Goal: Task Accomplishment & Management: Complete application form

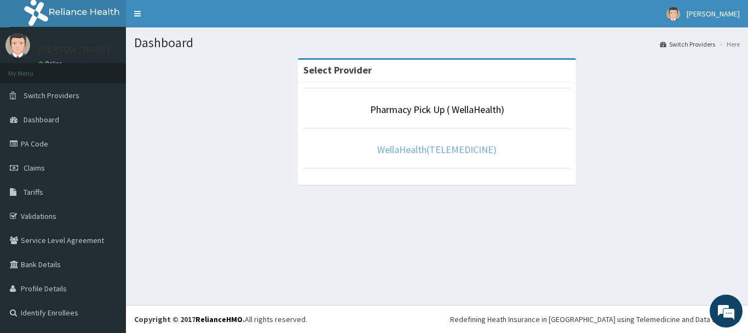
click at [392, 145] on link "WellaHealth(TELEMEDICINE)" at bounding box center [436, 149] width 119 height 13
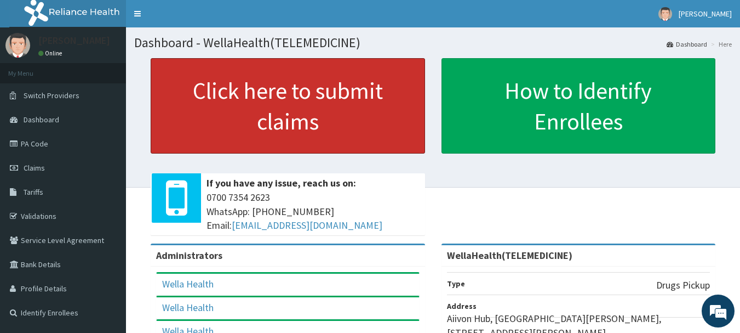
click at [392, 145] on link "Click here to submit claims" at bounding box center [288, 105] width 274 height 95
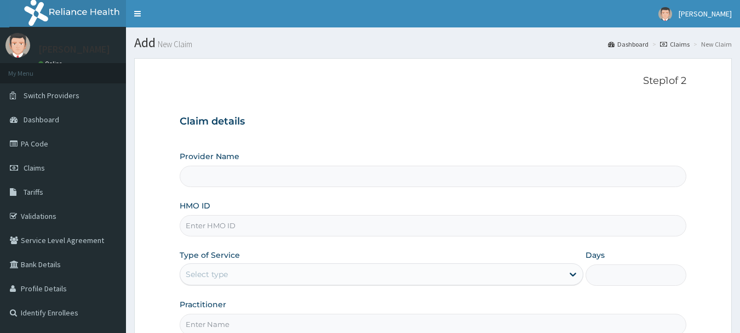
type input "WellaHealth(TELEMEDICINE)"
click at [678, 46] on link "Claims" at bounding box center [675, 43] width 30 height 9
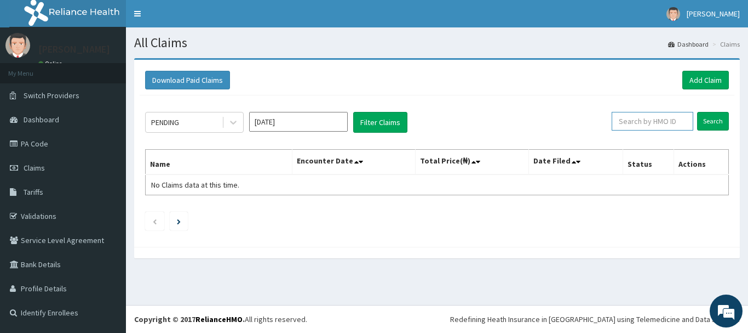
click at [635, 117] on input "text" at bounding box center [653, 121] width 82 height 19
paste input "ABP/10121/A"
type input "ABP/10121/A"
click at [716, 116] on input "Search" at bounding box center [713, 121] width 32 height 19
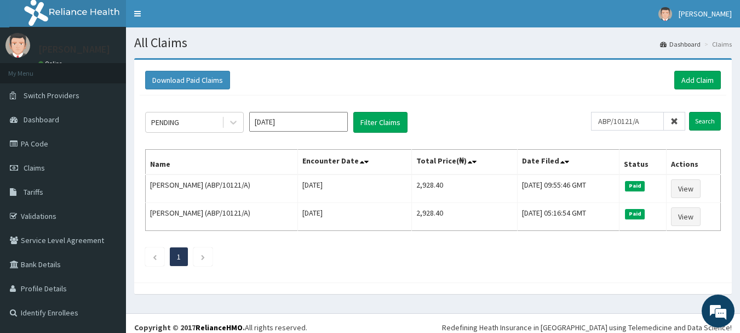
click at [674, 122] on icon at bounding box center [675, 121] width 8 height 8
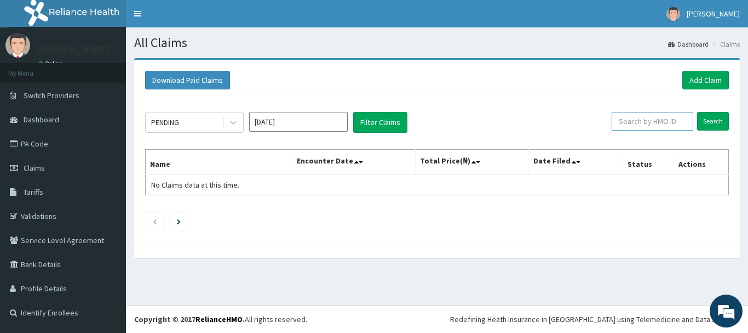
click at [674, 122] on input "text" at bounding box center [653, 121] width 82 height 19
paste input "AGO/10004/C"
type input "AGO/10004/C"
click at [705, 117] on input "Search" at bounding box center [713, 121] width 32 height 19
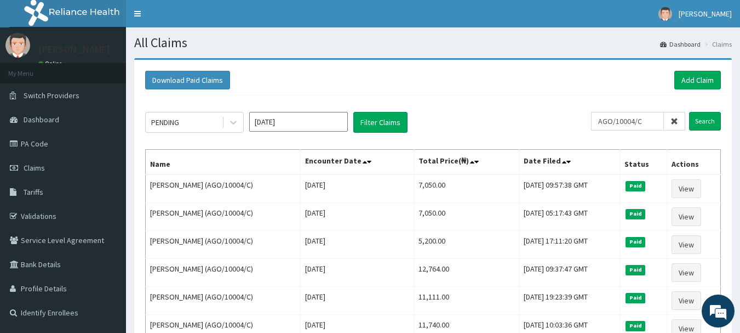
click at [678, 120] on icon at bounding box center [675, 121] width 8 height 8
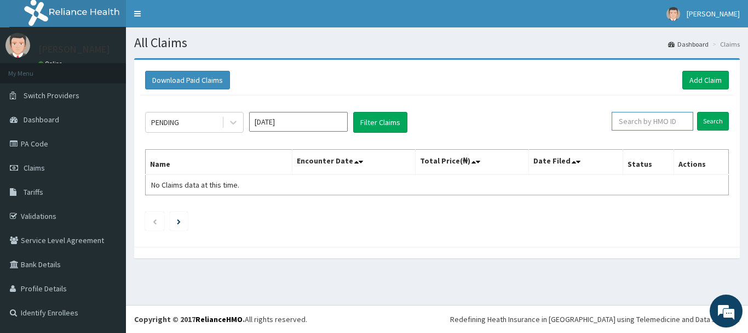
click at [654, 122] on input "text" at bounding box center [653, 121] width 82 height 19
paste input "AIX/10004/F"
type input "AIX/10004/F"
click at [712, 123] on input "Search" at bounding box center [713, 121] width 32 height 19
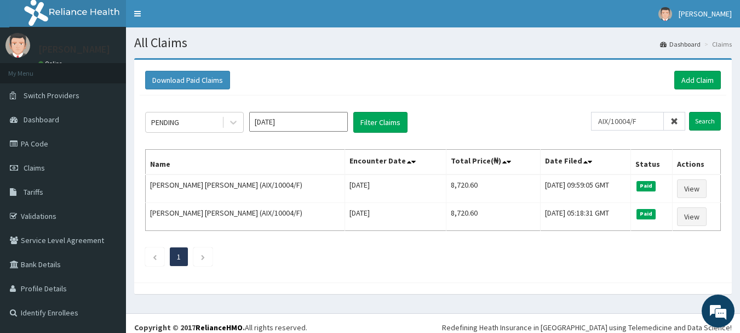
click at [675, 119] on icon at bounding box center [675, 121] width 8 height 8
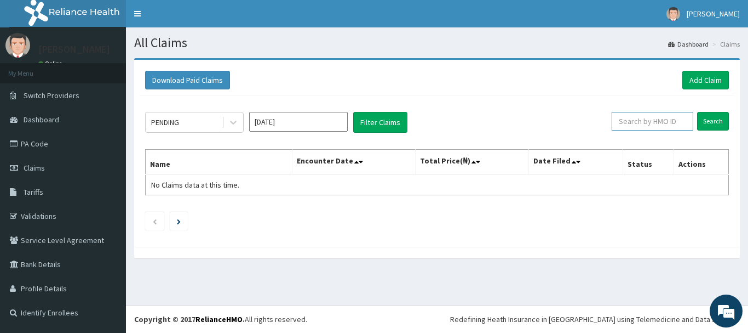
click at [675, 119] on input "text" at bounding box center [653, 121] width 82 height 19
paste input "ALP/10157/A"
type input "ALP/10157/A"
click at [721, 120] on input "Search" at bounding box center [713, 121] width 32 height 19
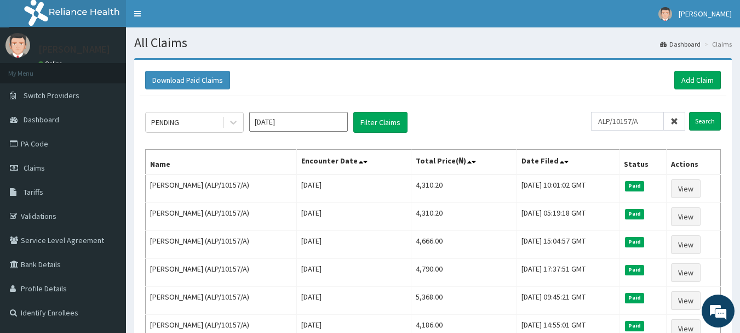
click at [675, 121] on icon at bounding box center [675, 121] width 8 height 8
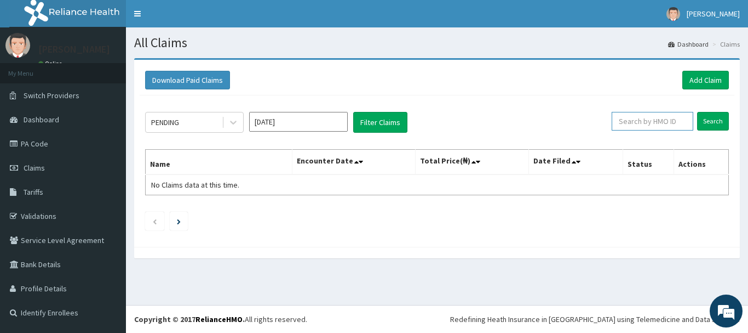
click at [675, 121] on input "text" at bounding box center [653, 121] width 82 height 19
paste input "ALT/10238/A"
type input "ALT/10238/A"
click at [711, 121] on input "Search" at bounding box center [713, 121] width 32 height 19
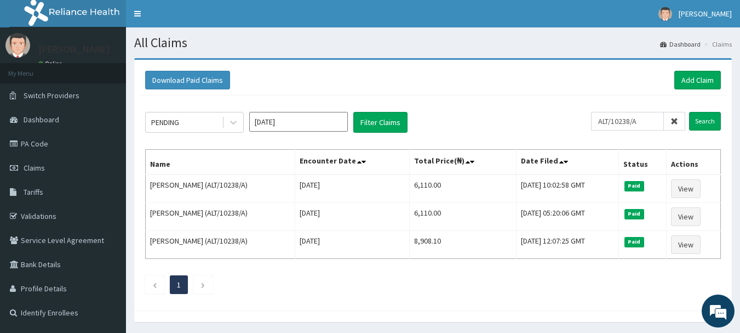
click at [675, 120] on icon at bounding box center [675, 121] width 8 height 8
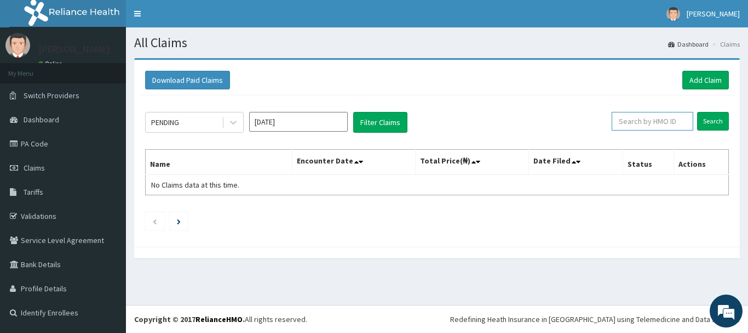
click at [675, 120] on input "text" at bounding box center [653, 121] width 82 height 19
paste input "ARZ/10053/A"
type input "ARZ/10053/A"
click at [701, 121] on input "Search" at bounding box center [713, 121] width 32 height 19
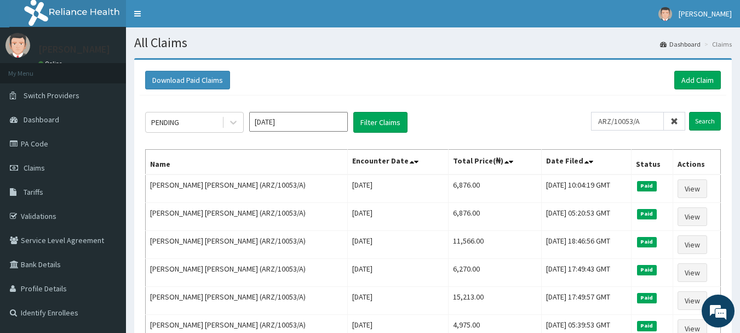
click at [674, 122] on icon at bounding box center [675, 121] width 8 height 8
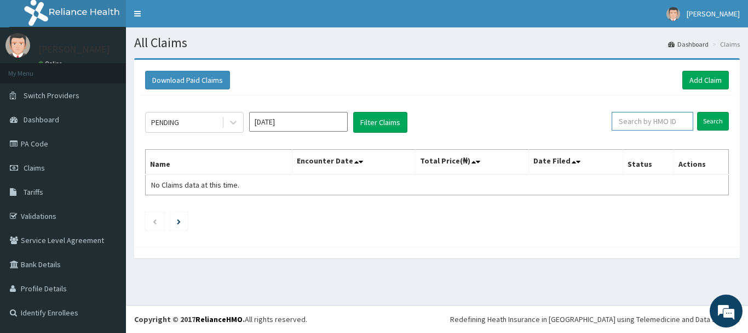
click at [674, 122] on input "text" at bounding box center [653, 121] width 82 height 19
paste input "AVL/10051/A"
type input "AVL/10051/A"
click at [715, 120] on input "Search" at bounding box center [713, 121] width 32 height 19
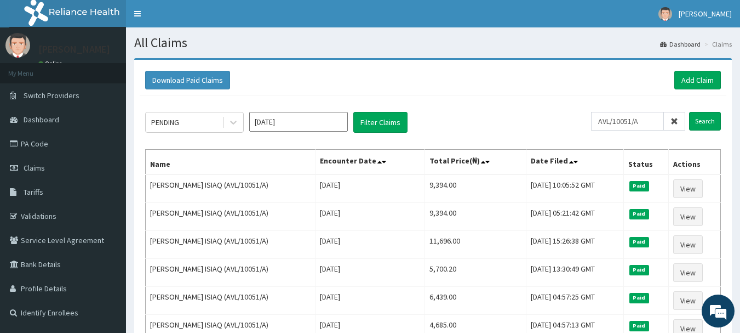
click at [675, 121] on icon at bounding box center [675, 121] width 8 height 8
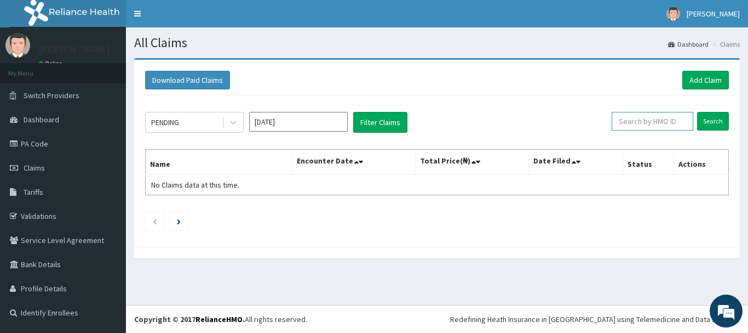
click at [675, 121] on input "text" at bounding box center [653, 121] width 82 height 19
paste input "AVL/10345/A"
type input "AVL/10345/A"
click at [709, 116] on input "Search" at bounding box center [713, 121] width 32 height 19
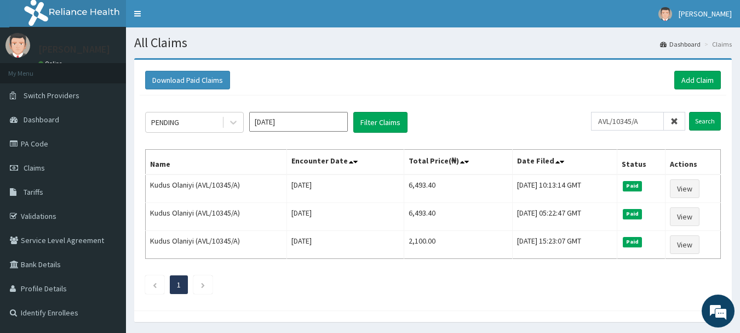
click at [674, 121] on icon at bounding box center [675, 121] width 8 height 8
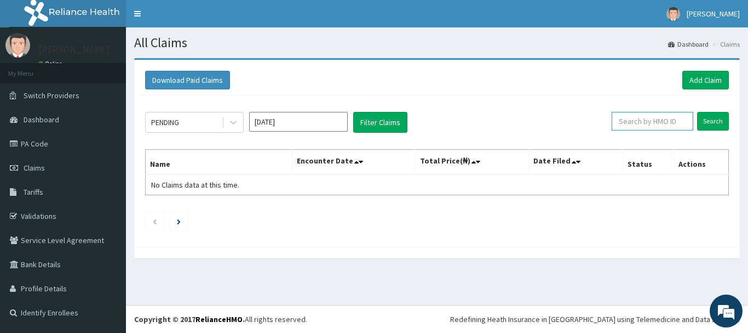
click at [674, 121] on input "text" at bounding box center [653, 121] width 82 height 19
paste input "AVL/10509/A"
type input "AVL/10509/A"
click at [704, 125] on input "Search" at bounding box center [713, 121] width 32 height 19
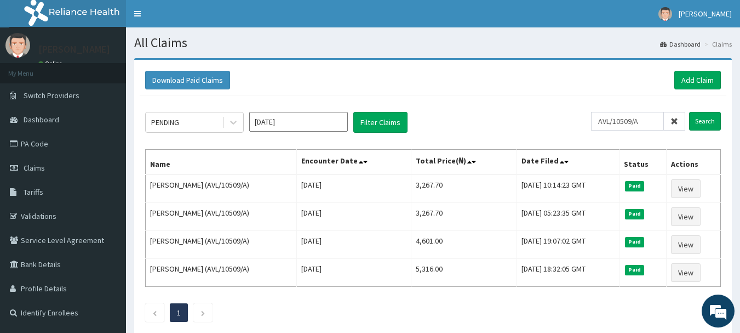
click at [672, 122] on icon at bounding box center [675, 121] width 8 height 8
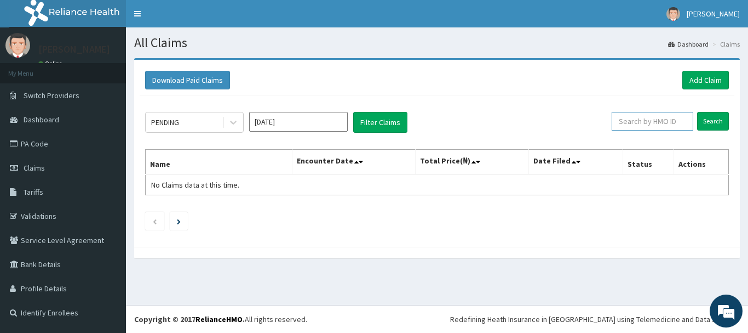
click at [672, 122] on input "text" at bounding box center [653, 121] width 82 height 19
paste input "AVL/10554/A"
type input "AVL/10554/A"
click at [717, 124] on input "Search" at bounding box center [713, 121] width 32 height 19
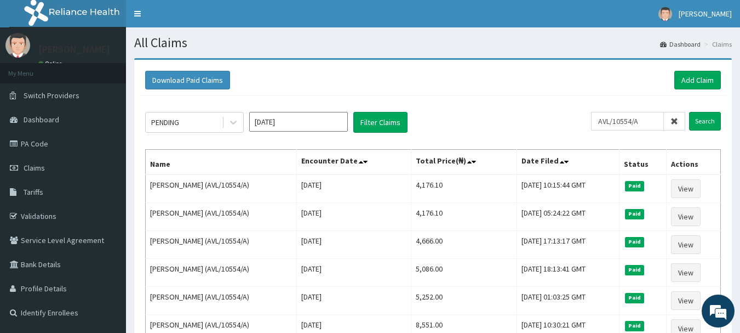
click at [677, 118] on icon at bounding box center [675, 121] width 8 height 8
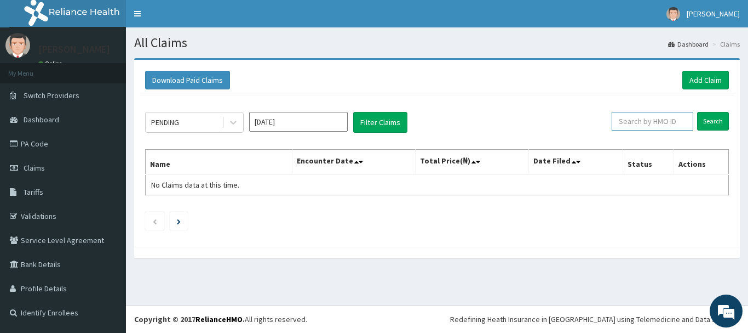
click at [677, 118] on input "text" at bounding box center [653, 121] width 82 height 19
paste input "BCB/10040/A"
type input "BCB/10040/A"
click at [709, 118] on input "Search" at bounding box center [713, 121] width 32 height 19
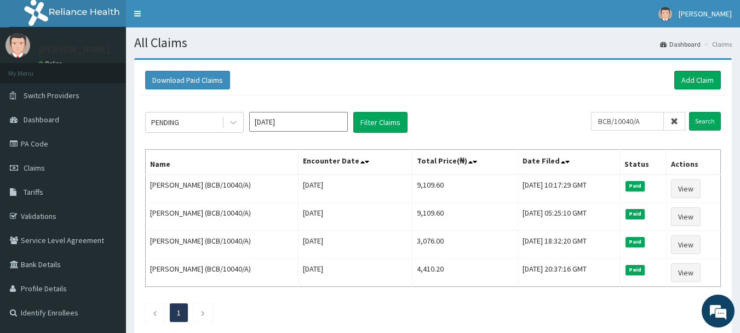
drag, startPoint x: 682, startPoint y: 119, endPoint x: 674, endPoint y: 120, distance: 7.1
click at [674, 120] on span at bounding box center [674, 121] width 21 height 19
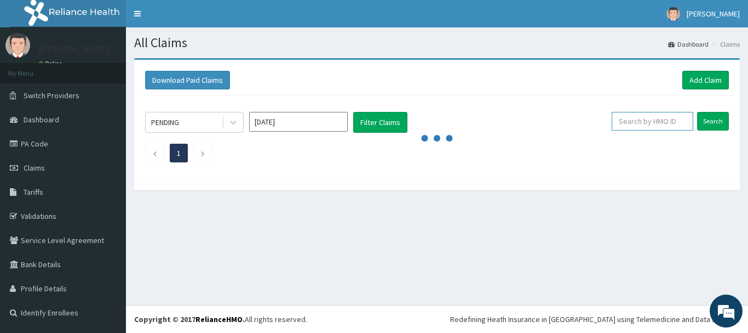
click at [674, 120] on input "text" at bounding box center [653, 121] width 82 height 19
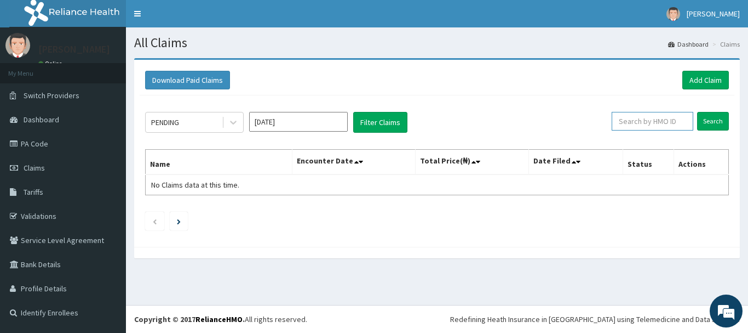
paste input "BDM/10031/A"
type input "BDM/10031/A"
click at [716, 125] on input "Search" at bounding box center [713, 121] width 32 height 19
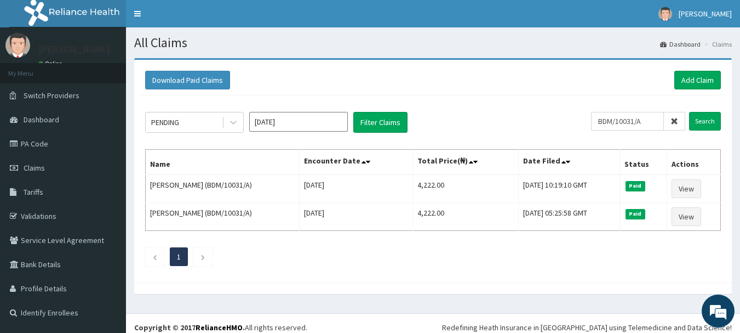
click at [674, 121] on icon at bounding box center [675, 121] width 8 height 8
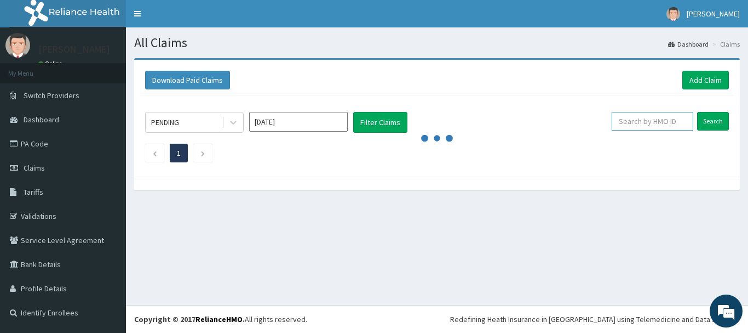
click at [674, 121] on input "text" at bounding box center [653, 121] width 82 height 19
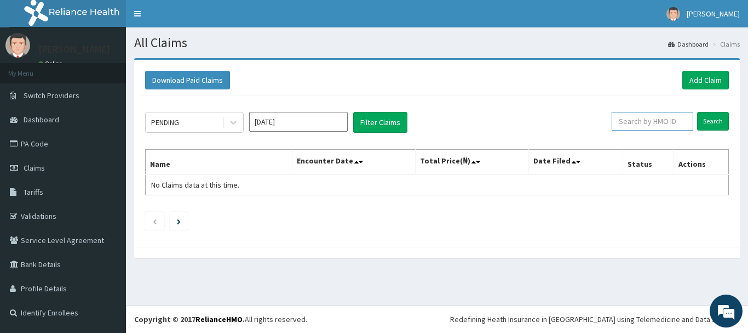
paste input "BHT/10179/A"
type input "BHT/10179/A"
click at [715, 120] on input "Search" at bounding box center [713, 121] width 32 height 19
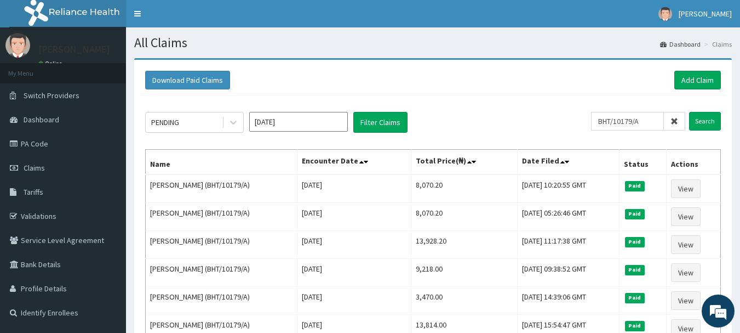
click at [677, 123] on icon at bounding box center [675, 121] width 8 height 8
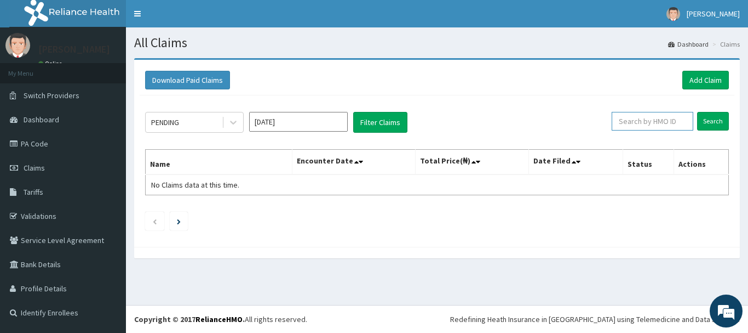
click at [665, 118] on input "text" at bounding box center [653, 121] width 82 height 19
paste input "BIE/10001/A"
type input "BIE/10001/A"
click at [714, 127] on input "Search" at bounding box center [713, 121] width 32 height 19
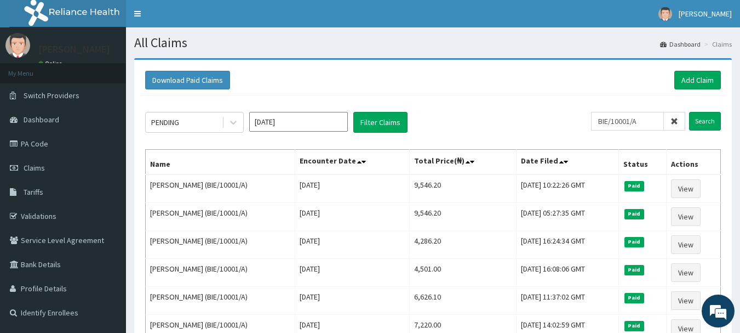
click at [674, 121] on icon at bounding box center [675, 121] width 8 height 8
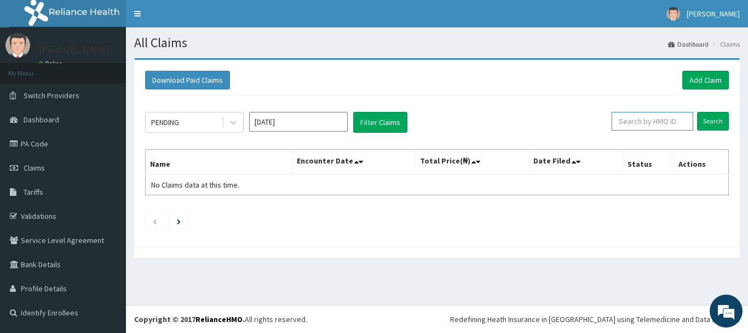
click at [653, 121] on input "text" at bounding box center [653, 121] width 82 height 19
paste input "BIP/10007/A"
type input "BIP/10007/A"
click at [711, 123] on input "Search" at bounding box center [713, 121] width 32 height 19
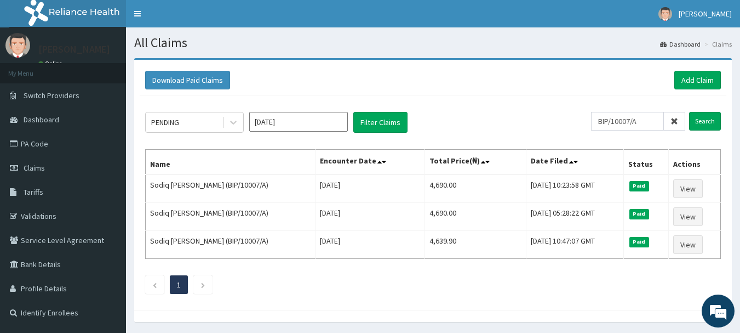
click at [674, 123] on icon at bounding box center [675, 121] width 8 height 8
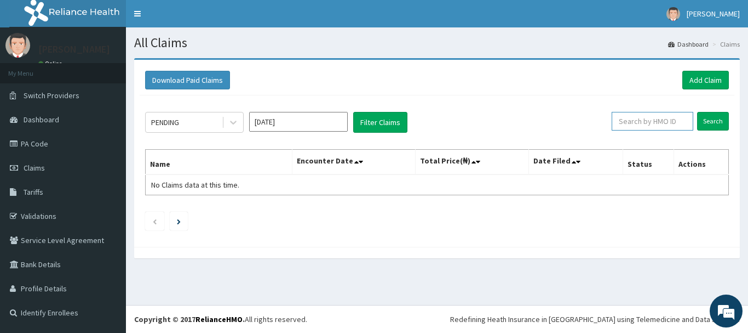
click at [640, 126] on input "text" at bounding box center [653, 121] width 82 height 19
paste input "BLX/10048/A"
type input "BLX/10048/A"
click at [715, 120] on input "Search" at bounding box center [713, 121] width 32 height 19
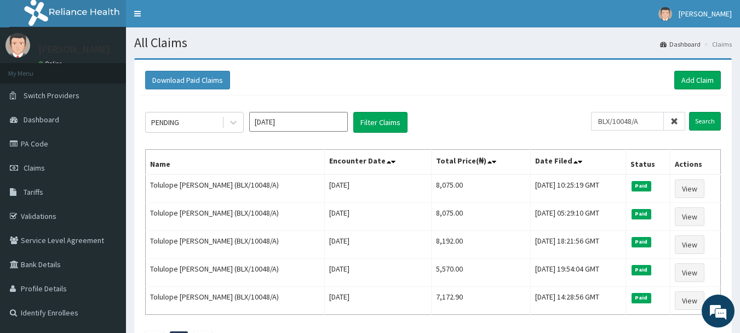
click at [675, 125] on icon at bounding box center [675, 121] width 8 height 8
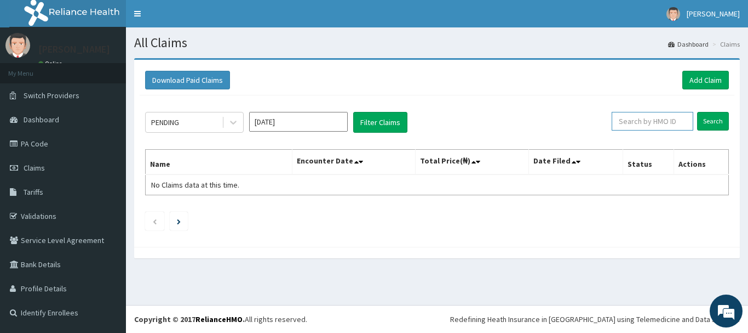
click at [675, 125] on input "text" at bounding box center [653, 121] width 82 height 19
paste input "BLX/10053/A"
type input "BLX/10053/A"
click at [715, 120] on input "Search" at bounding box center [713, 121] width 32 height 19
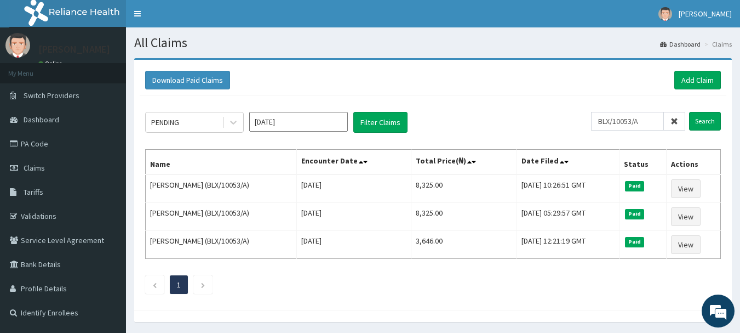
click at [674, 122] on icon at bounding box center [675, 121] width 8 height 8
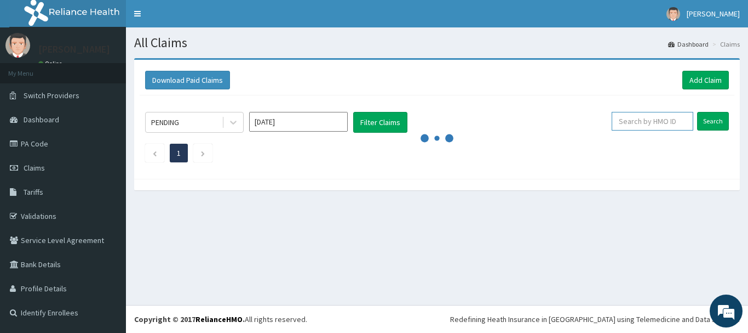
click at [674, 122] on input "text" at bounding box center [653, 121] width 82 height 19
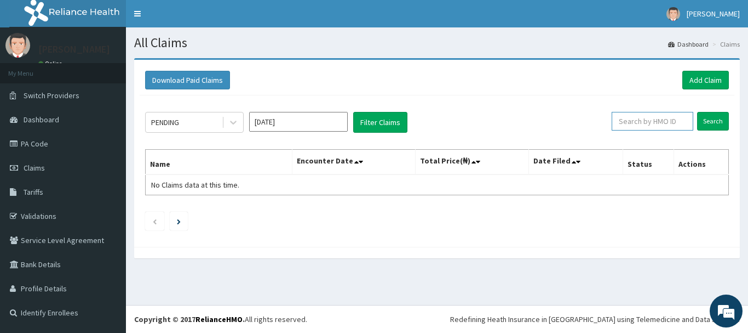
paste input "BOI/10008/A"
type input "BOI/10008/A"
click at [718, 122] on input "Search" at bounding box center [713, 121] width 32 height 19
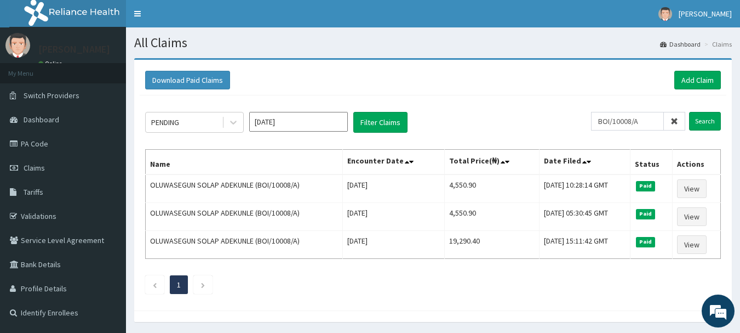
click at [674, 123] on icon at bounding box center [675, 121] width 8 height 8
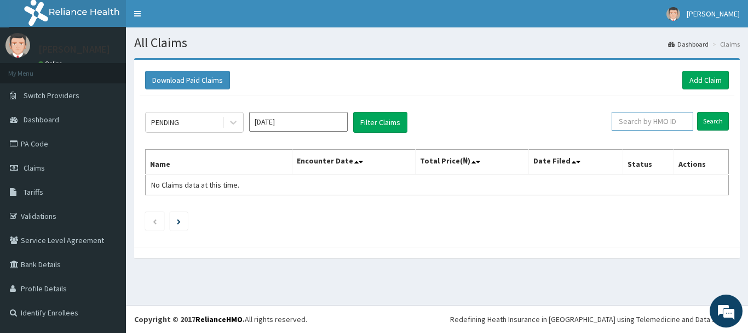
click at [674, 123] on input "text" at bounding box center [653, 121] width 82 height 19
paste input "BPV/10034/A"
type input "BPV/10034/A"
click at [724, 124] on input "Search" at bounding box center [713, 121] width 32 height 19
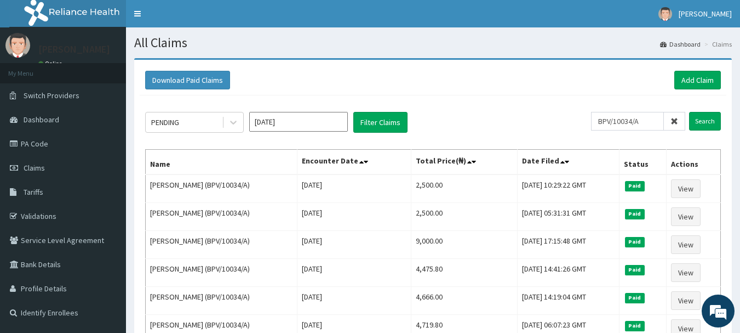
click at [673, 124] on icon at bounding box center [675, 121] width 8 height 8
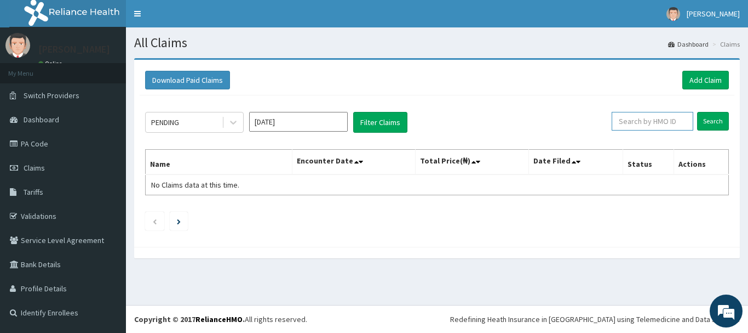
click at [673, 124] on input "text" at bounding box center [653, 121] width 82 height 19
paste input "BRF/10017/B"
type input "BRF/10017/B"
click at [706, 120] on input "Search" at bounding box center [713, 121] width 32 height 19
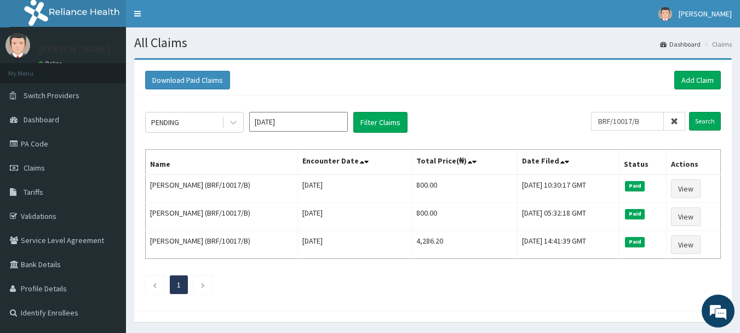
click at [674, 124] on icon at bounding box center [675, 121] width 8 height 8
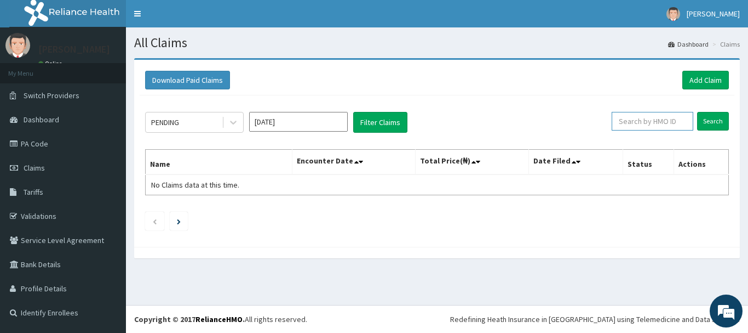
click at [674, 124] on input "text" at bounding box center [653, 121] width 82 height 19
paste input "BWD/10002/A"
type input "BWD/10002/A"
click at [714, 119] on input "Search" at bounding box center [713, 121] width 32 height 19
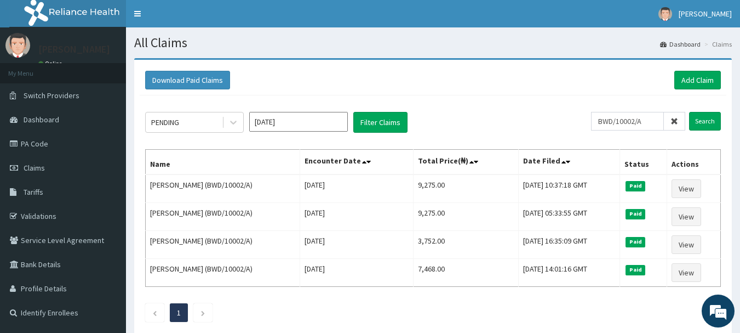
click at [678, 118] on icon at bounding box center [675, 121] width 8 height 8
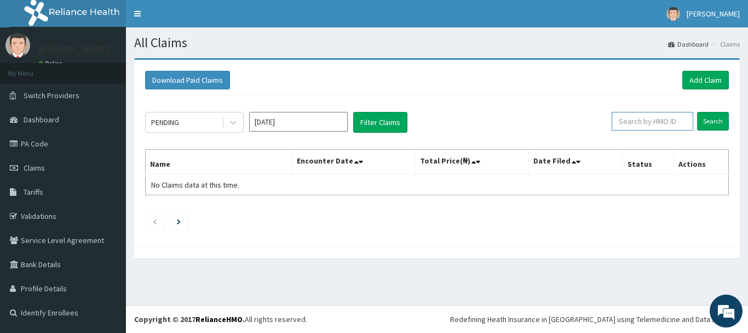
click at [678, 118] on input "text" at bounding box center [653, 121] width 82 height 19
paste input "CAB/10048/A"
type input "CAB/10048/A"
click at [720, 124] on input "Search" at bounding box center [713, 121] width 32 height 19
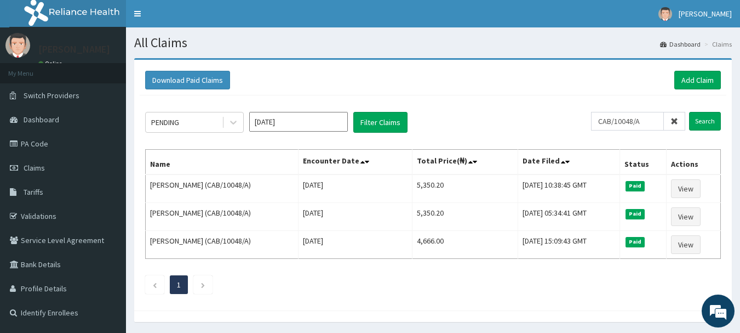
click at [675, 121] on icon at bounding box center [675, 121] width 8 height 8
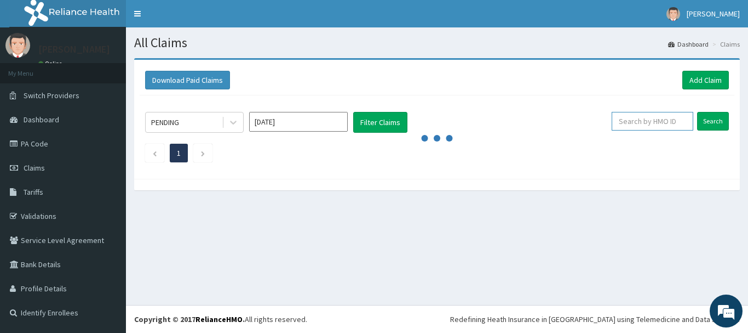
click at [675, 121] on input "text" at bounding box center [653, 121] width 82 height 19
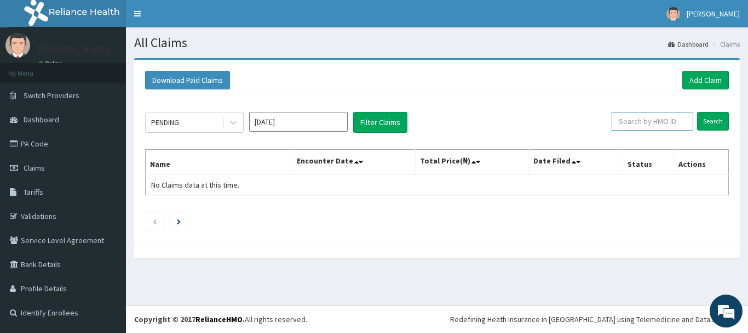
paste input "CCD/10023/C"
type input "CCD/10023/C"
click at [708, 122] on input "Search" at bounding box center [713, 121] width 32 height 19
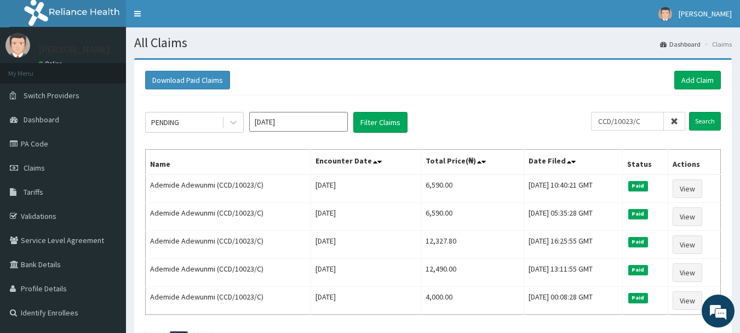
click at [676, 122] on icon at bounding box center [675, 121] width 8 height 8
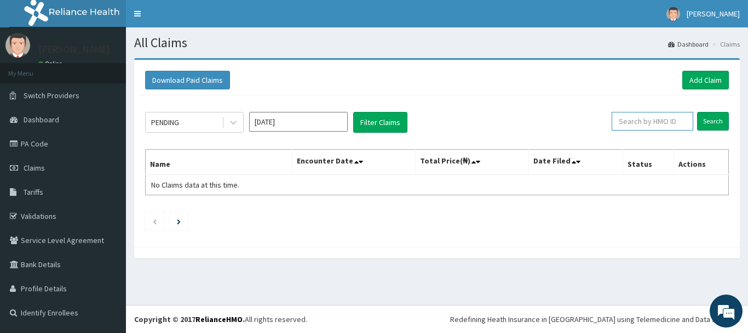
click at [676, 122] on input "text" at bounding box center [653, 121] width 82 height 19
paste input "CDN/10017/A"
type input "CDN/10017/A"
click at [709, 120] on input "Search" at bounding box center [713, 121] width 32 height 19
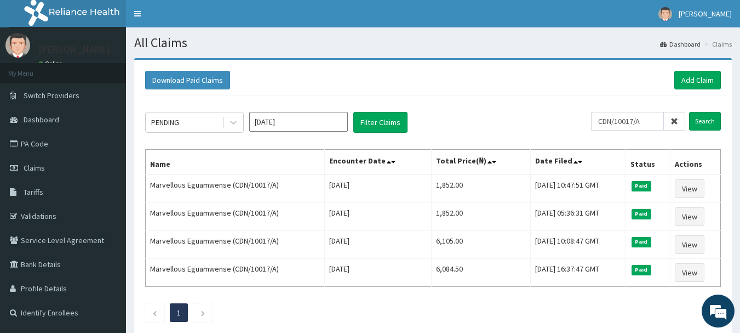
click at [673, 123] on icon at bounding box center [675, 121] width 8 height 8
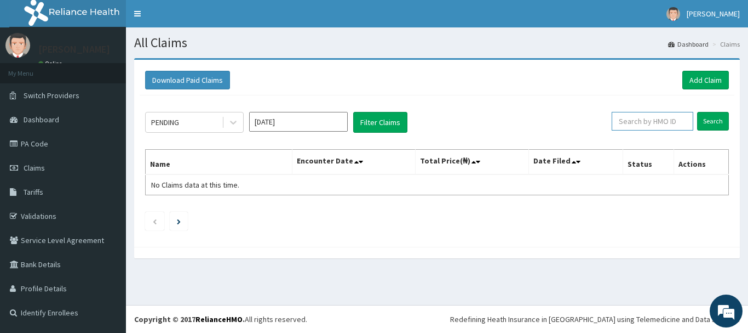
click at [673, 123] on input "text" at bounding box center [653, 121] width 82 height 19
paste input "CES/10040/D"
type input "CES/10040/D"
click at [712, 126] on input "Search" at bounding box center [713, 121] width 32 height 19
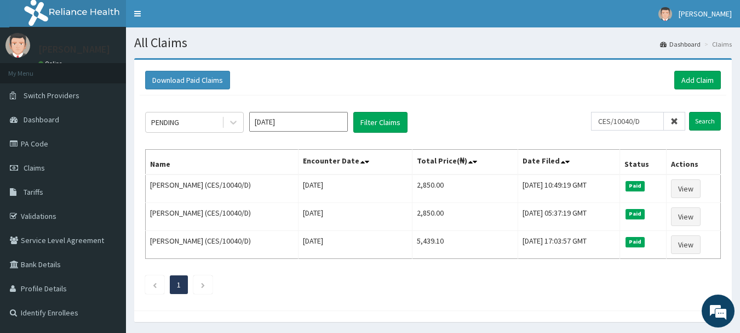
click at [673, 123] on icon at bounding box center [675, 121] width 8 height 8
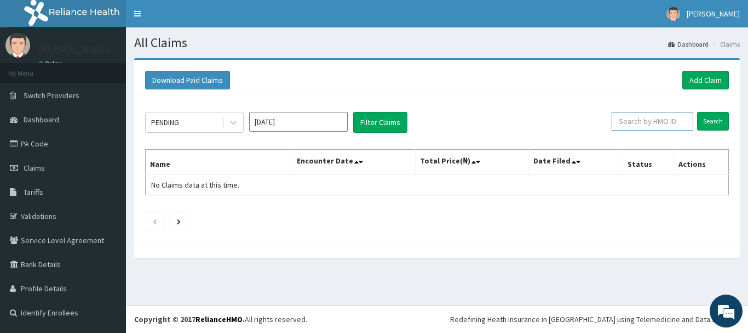
click at [673, 123] on input "text" at bounding box center [653, 121] width 82 height 19
paste input "CES/10098/A"
type input "CES/10098/A"
click at [718, 122] on input "Search" at bounding box center [713, 121] width 32 height 19
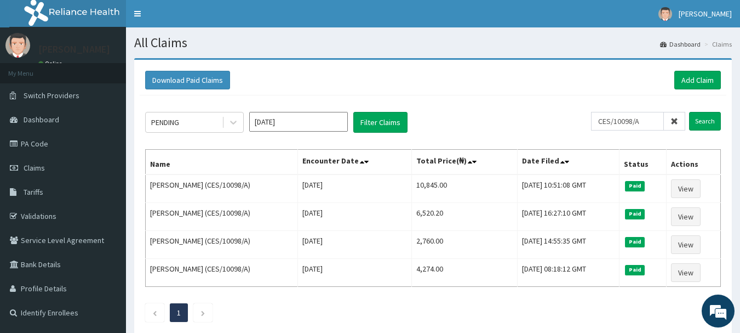
click at [673, 118] on icon at bounding box center [675, 121] width 8 height 8
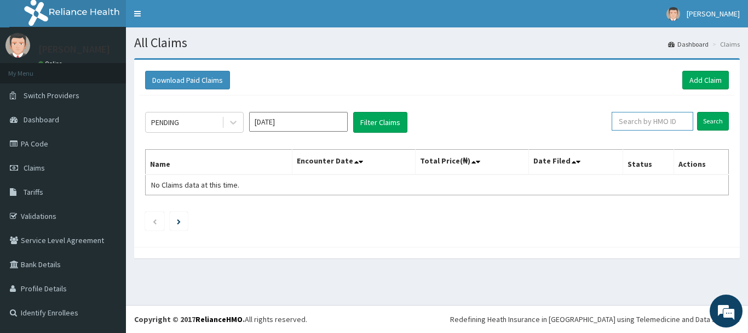
click at [673, 118] on input "text" at bounding box center [653, 121] width 82 height 19
paste input "CFI/10008/C"
type input "CFI/10008/C"
click at [711, 122] on input "Search" at bounding box center [713, 121] width 32 height 19
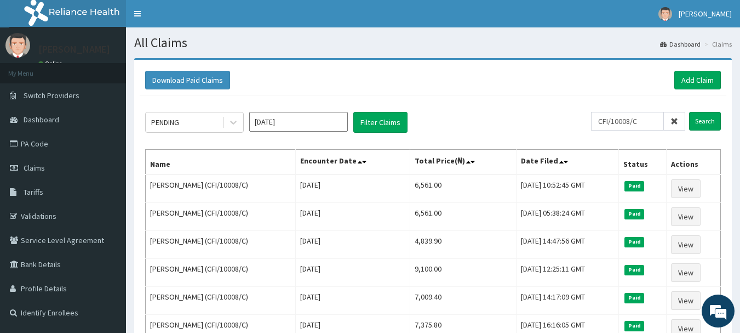
click at [675, 122] on icon at bounding box center [675, 121] width 8 height 8
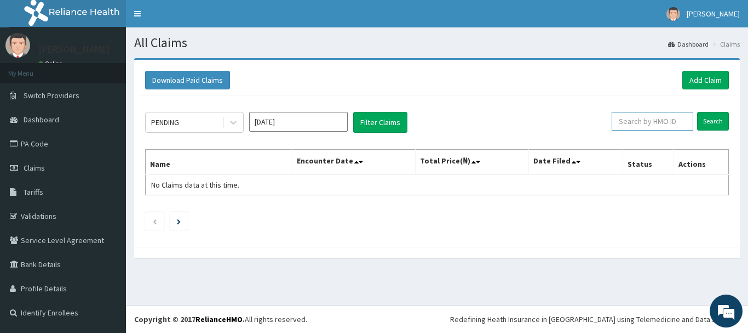
click at [675, 122] on input "text" at bounding box center [653, 121] width 82 height 19
paste input "CHL/11491/D"
type input "CHL/11491/D"
click at [708, 122] on input "Search" at bounding box center [713, 121] width 32 height 19
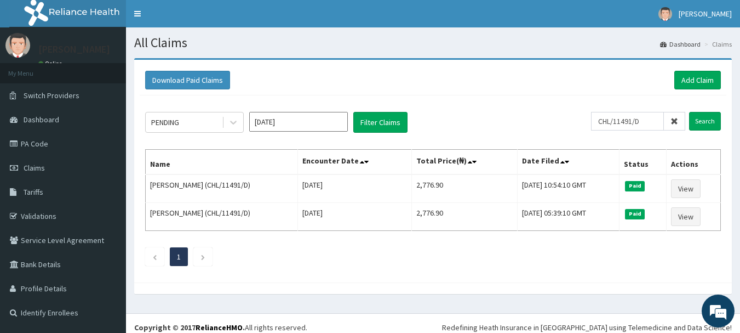
click at [673, 117] on icon at bounding box center [675, 121] width 8 height 8
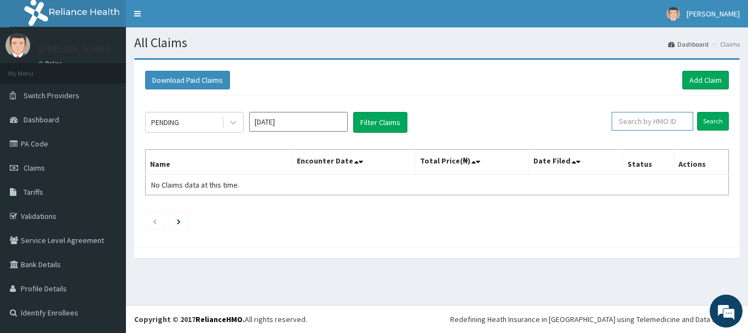
click at [673, 117] on input "text" at bounding box center [653, 121] width 82 height 19
paste input "CMR/10002/A"
type input "CMR/10002/A"
click at [717, 123] on input "Search" at bounding box center [713, 121] width 32 height 19
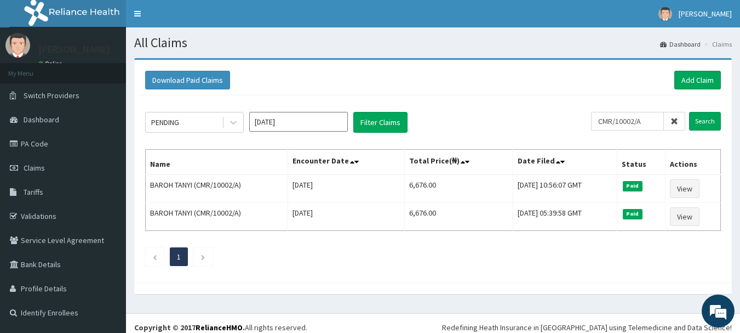
click at [673, 122] on icon at bounding box center [675, 121] width 8 height 8
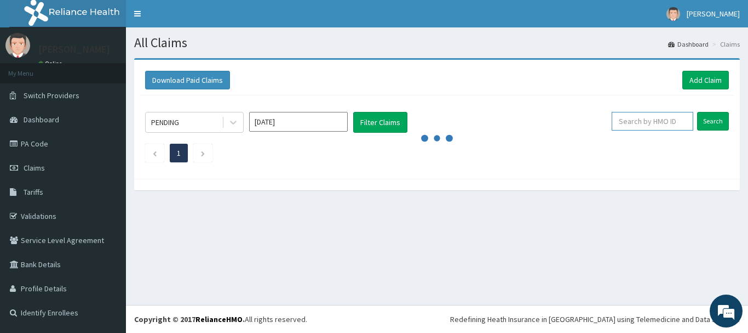
click at [673, 122] on input "text" at bounding box center [653, 121] width 82 height 19
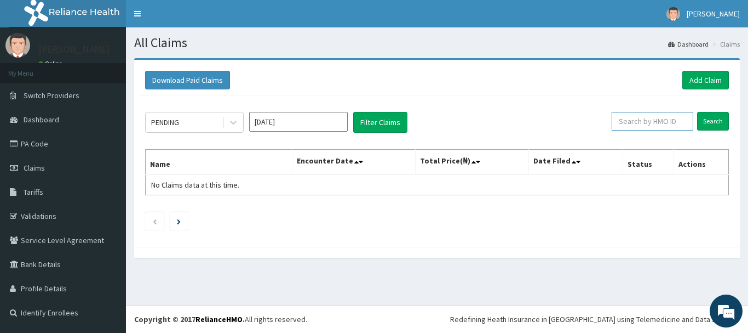
paste input "CRB/10033/A"
type input "CRB/10033/A"
click at [719, 118] on input "Search" at bounding box center [713, 121] width 32 height 19
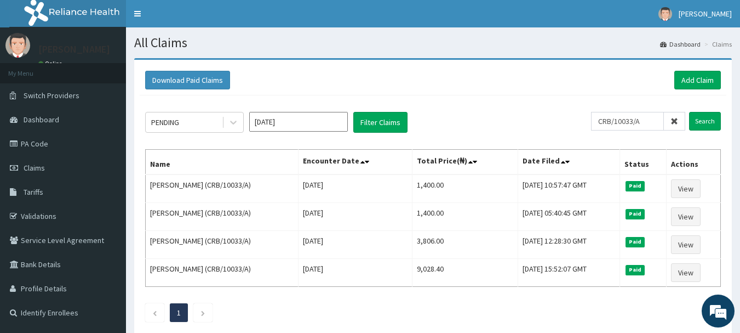
click at [676, 122] on icon at bounding box center [675, 121] width 8 height 8
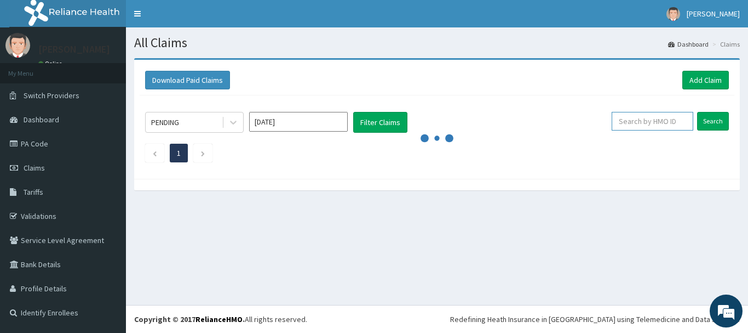
click at [676, 122] on input "text" at bounding box center [653, 121] width 82 height 19
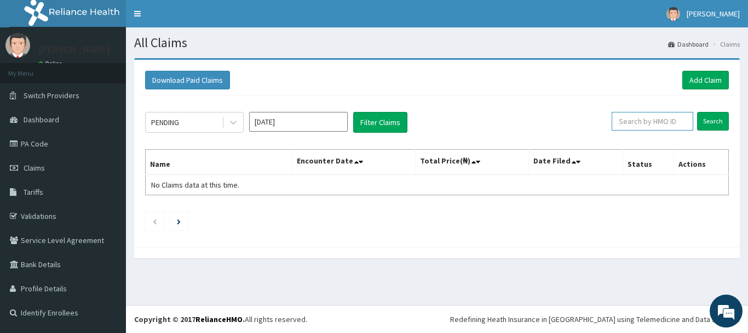
paste input "CSH/10055/B"
type input "CSH/10055/B"
click at [711, 127] on input "Search" at bounding box center [713, 121] width 32 height 19
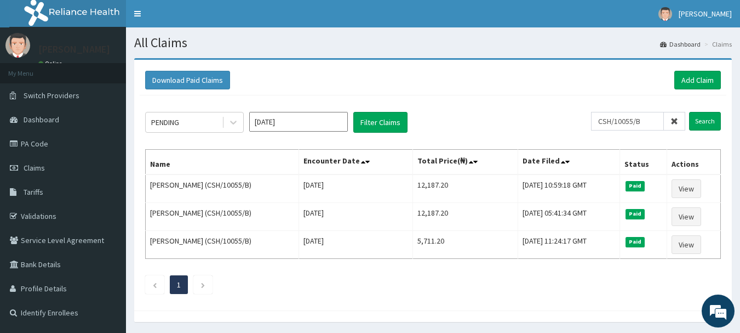
click at [677, 121] on icon at bounding box center [675, 121] width 8 height 8
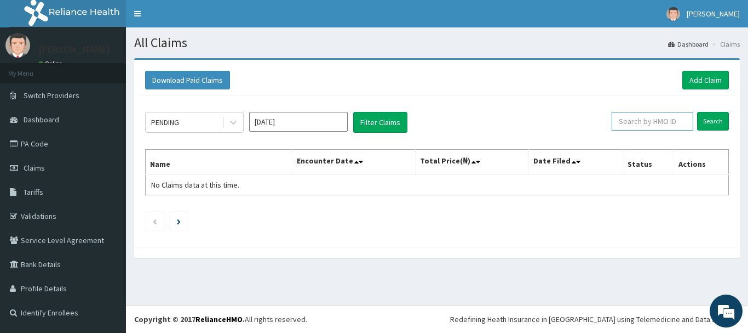
click at [677, 121] on input "text" at bounding box center [653, 121] width 82 height 19
paste input "CTK/10031/A"
type input "CTK/10031/A"
click at [710, 122] on input "Search" at bounding box center [713, 121] width 32 height 19
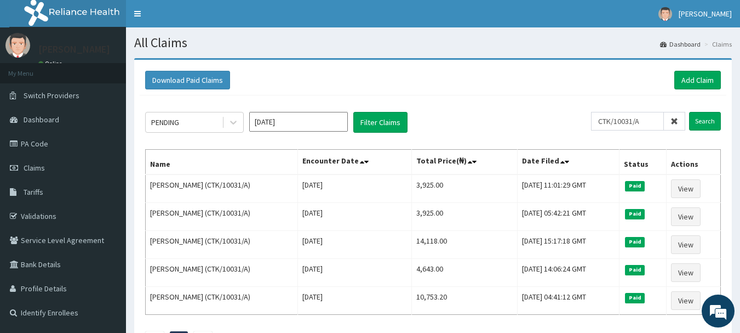
click at [674, 122] on icon at bounding box center [675, 121] width 8 height 8
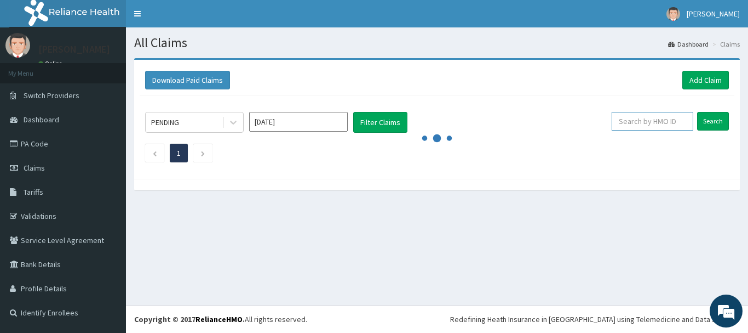
click at [674, 122] on input "text" at bounding box center [653, 121] width 82 height 19
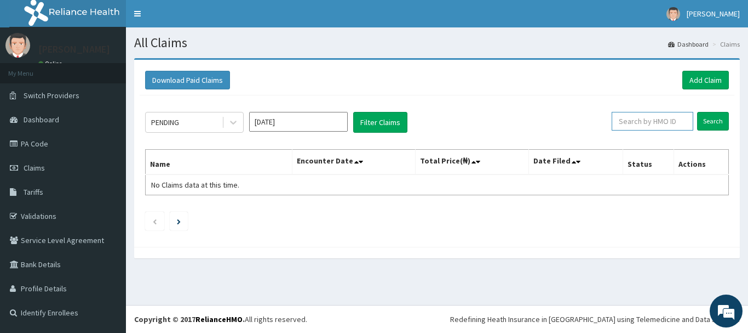
paste input "CWP/10158/A"
type input "CWP/10158/A"
click at [710, 123] on input "Search" at bounding box center [713, 121] width 32 height 19
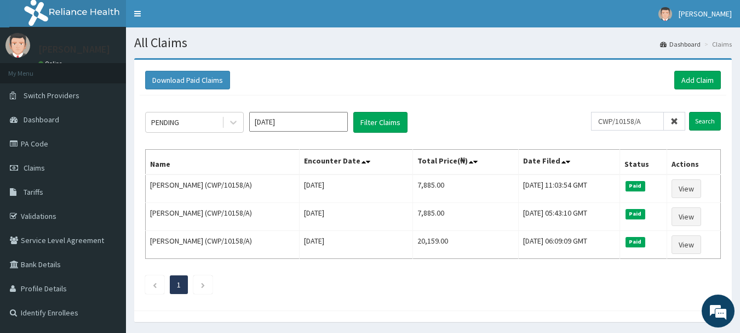
click at [677, 121] on icon at bounding box center [675, 121] width 8 height 8
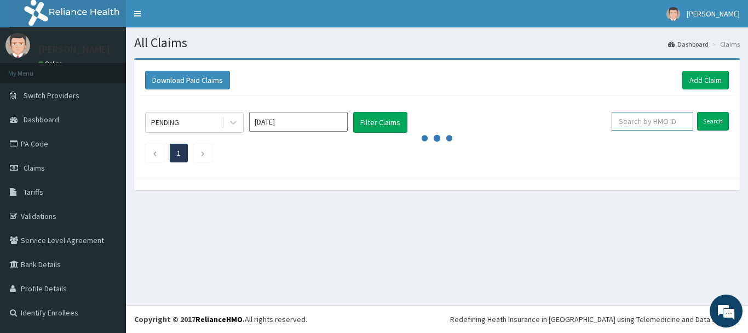
click at [677, 121] on input "text" at bounding box center [653, 121] width 82 height 19
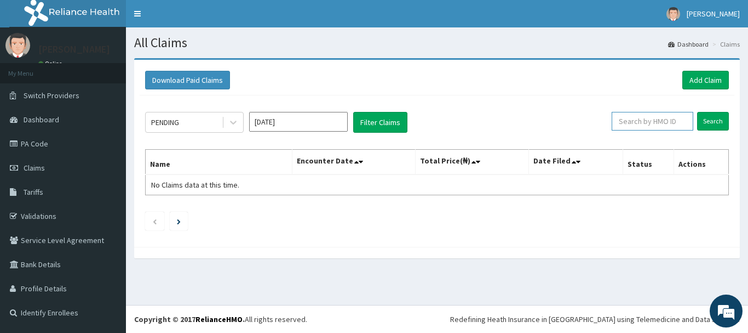
paste input "CYU/10196/A"
type input "CYU/10196/A"
click at [712, 121] on input "Search" at bounding box center [713, 121] width 32 height 19
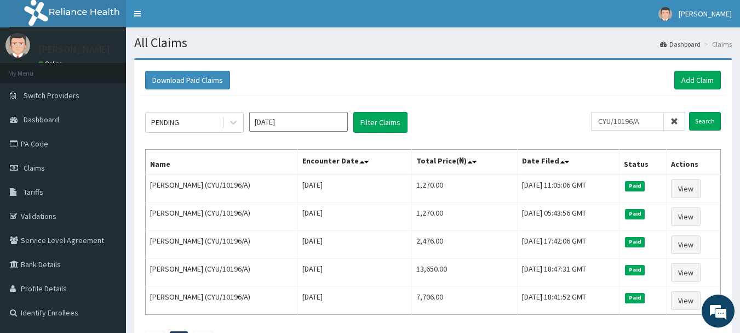
click at [672, 123] on icon at bounding box center [675, 121] width 8 height 8
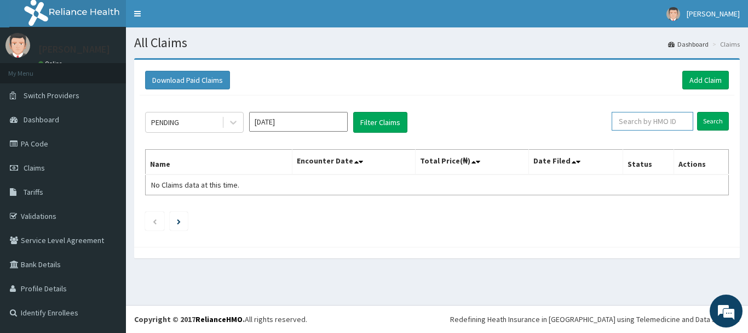
click at [672, 123] on input "text" at bounding box center [653, 121] width 82 height 19
paste input "CYU/10226/B"
type input "CYU/10226/B"
click at [703, 123] on input "Search" at bounding box center [713, 121] width 32 height 19
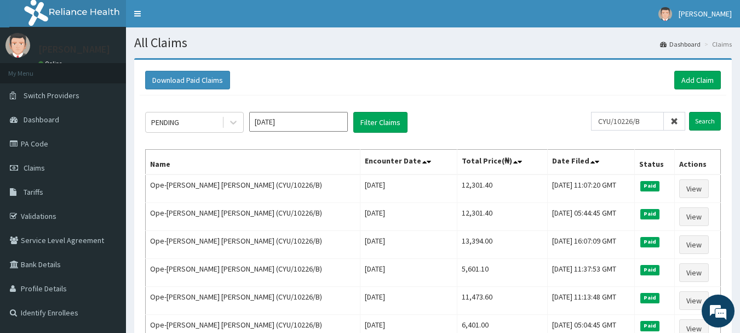
click at [677, 122] on icon at bounding box center [675, 121] width 8 height 8
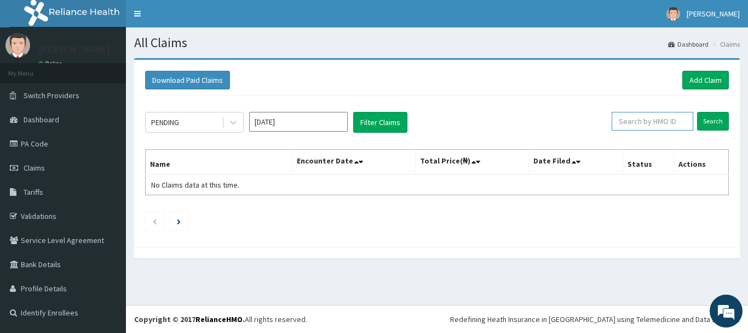
click at [677, 122] on input "text" at bounding box center [653, 121] width 82 height 19
paste input "CYU/10432/B"
type input "CYU/10432/B"
click at [708, 123] on input "Search" at bounding box center [713, 121] width 32 height 19
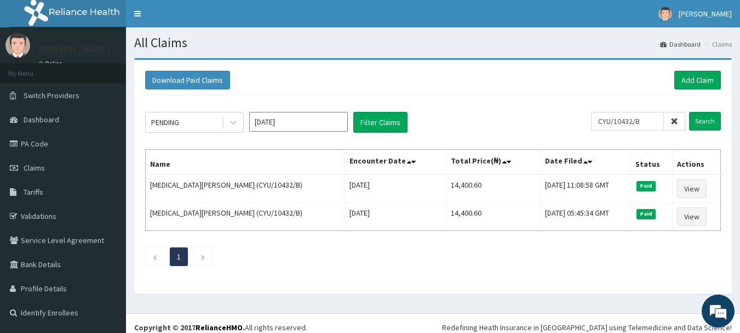
click at [674, 122] on icon at bounding box center [675, 121] width 8 height 8
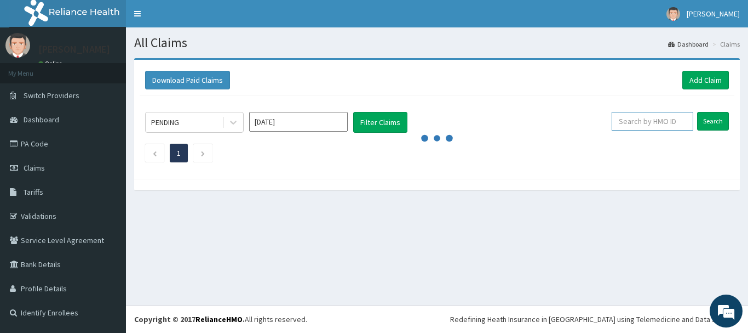
click at [674, 122] on input "text" at bounding box center [653, 121] width 82 height 19
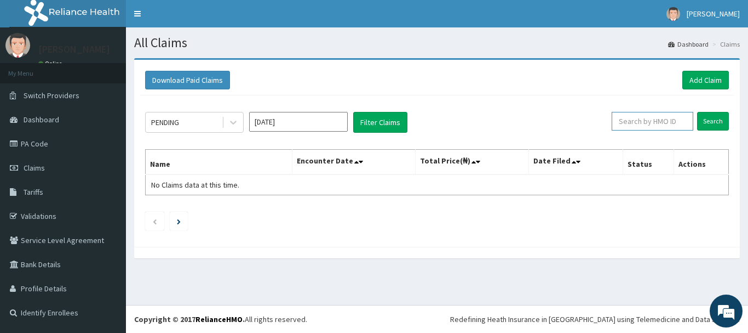
paste input "DAL/10740/A"
type input "DAL/10740/A"
click at [700, 123] on input "Search" at bounding box center [713, 121] width 32 height 19
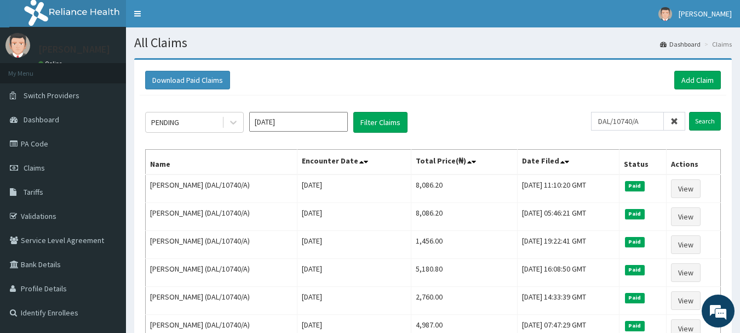
click at [675, 125] on icon at bounding box center [675, 121] width 8 height 8
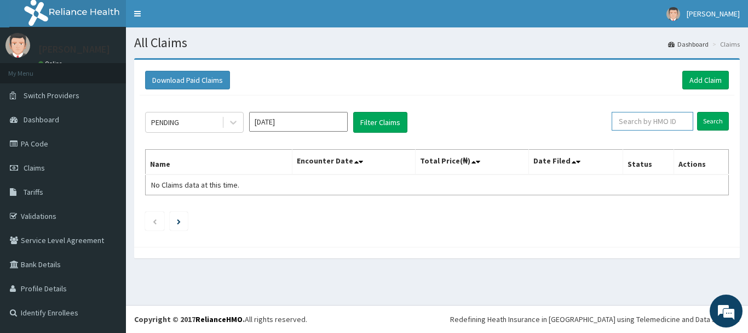
click at [675, 125] on input "text" at bounding box center [653, 121] width 82 height 19
paste input "DAL/11063/A"
type input "DAL/11063/A"
click at [708, 121] on input "Search" at bounding box center [713, 121] width 32 height 19
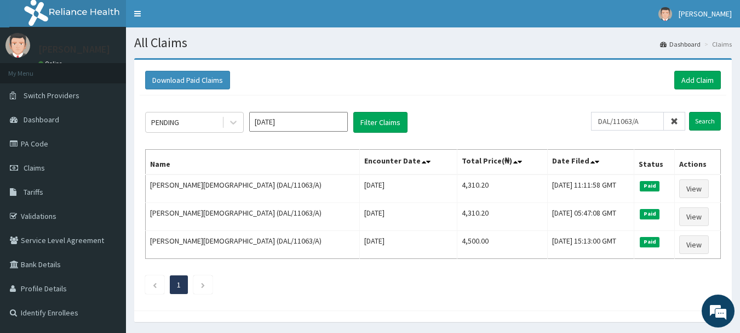
click at [673, 124] on icon at bounding box center [675, 121] width 8 height 8
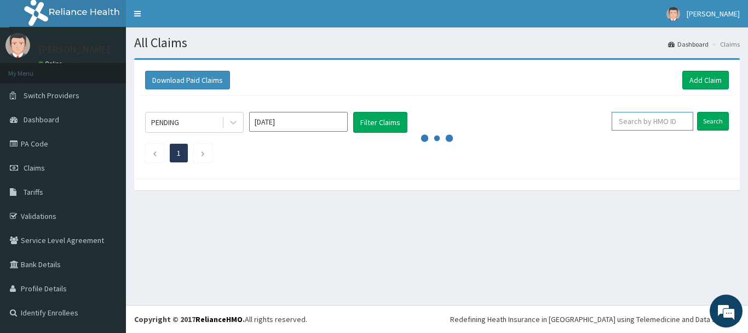
click at [673, 124] on input "text" at bounding box center [653, 121] width 82 height 19
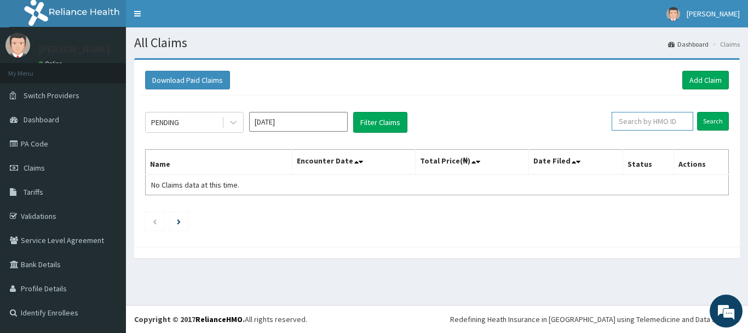
paste input "DDZ/10007/A"
type input "DDZ/10007/A"
click at [707, 122] on input "Search" at bounding box center [713, 121] width 32 height 19
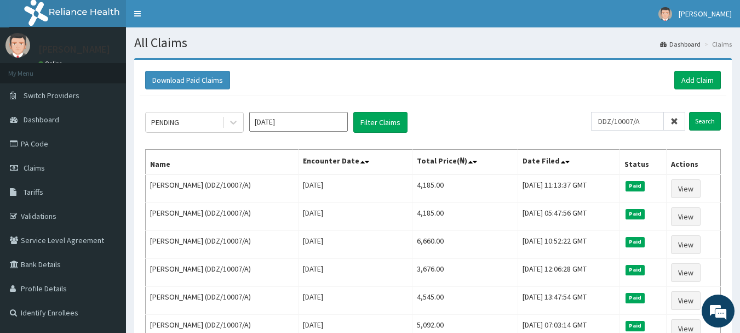
click at [674, 119] on icon at bounding box center [675, 121] width 8 height 8
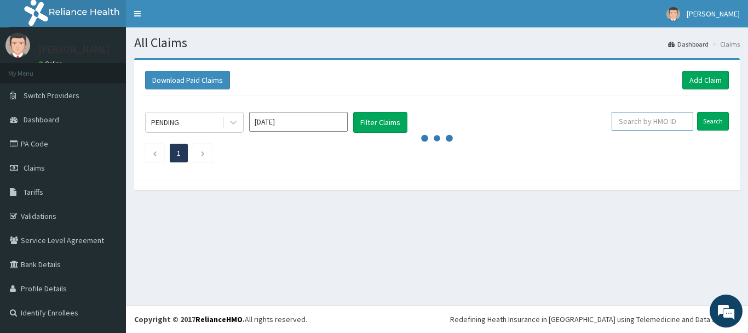
click at [674, 119] on input "text" at bounding box center [653, 121] width 82 height 19
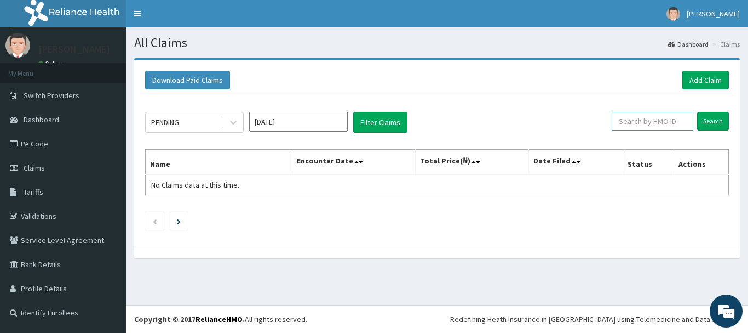
paste input "DDZ/10208/A"
type input "DDZ/10208/A"
click at [709, 119] on input "Search" at bounding box center [713, 121] width 32 height 19
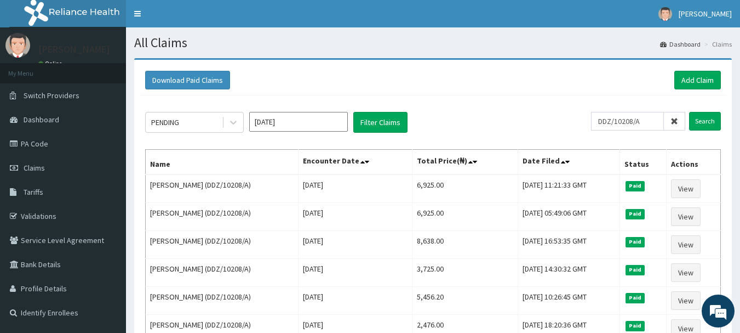
click at [678, 119] on icon at bounding box center [675, 121] width 8 height 8
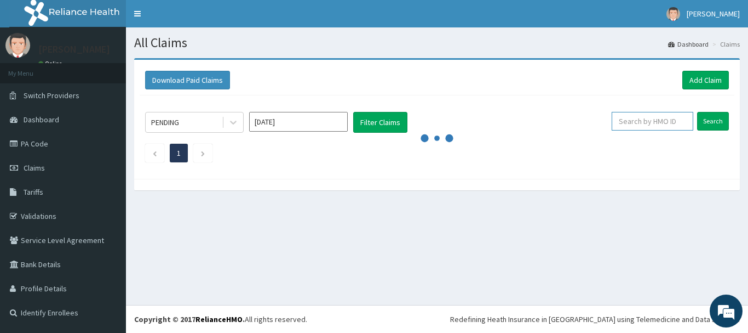
click at [679, 119] on input "text" at bounding box center [653, 121] width 82 height 19
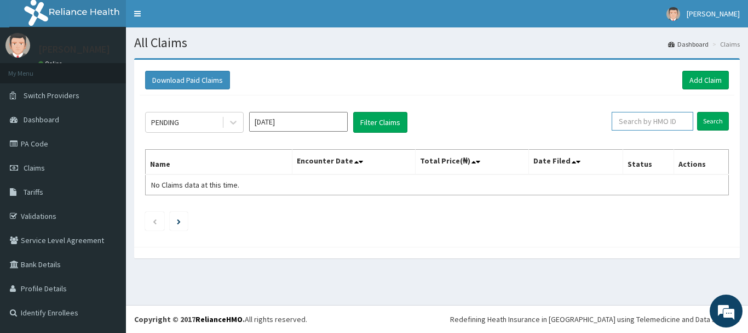
paste input "DMI/10010/C"
type input "DMI/10010/C"
click at [710, 122] on input "Search" at bounding box center [713, 121] width 32 height 19
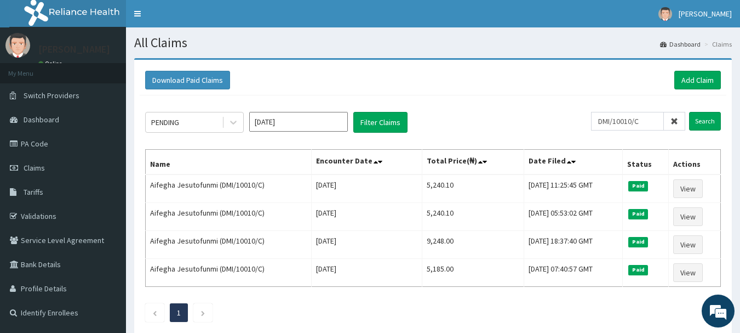
click at [672, 119] on icon at bounding box center [675, 121] width 8 height 8
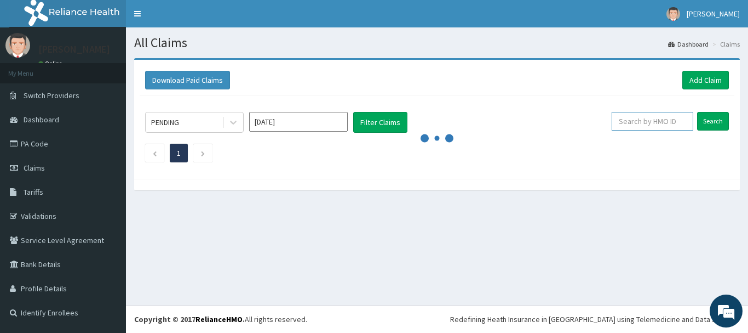
click at [672, 119] on input "text" at bounding box center [653, 121] width 82 height 19
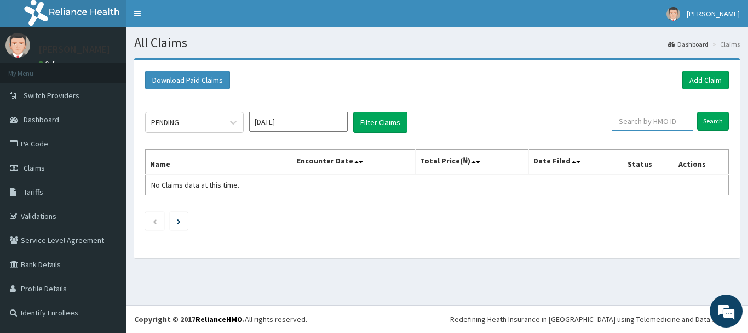
paste input "DWP/10036/A"
type input "DWP/10036/A"
click at [709, 127] on input "Search" at bounding box center [713, 121] width 32 height 19
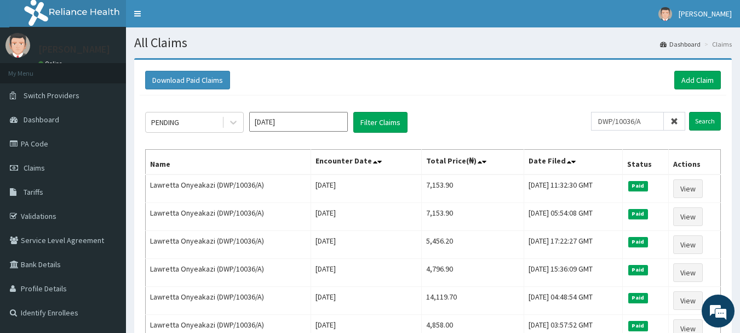
click at [678, 122] on icon at bounding box center [675, 121] width 8 height 8
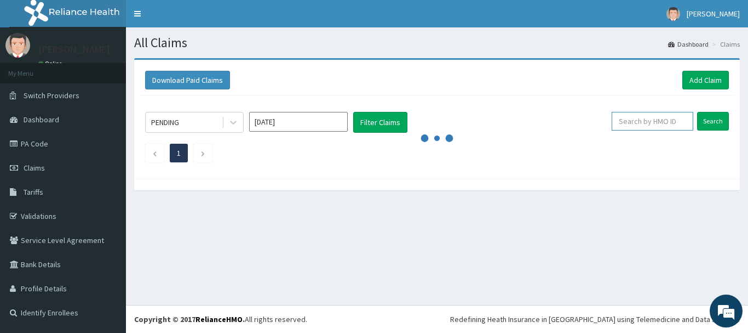
click at [678, 122] on input "text" at bounding box center [653, 121] width 82 height 19
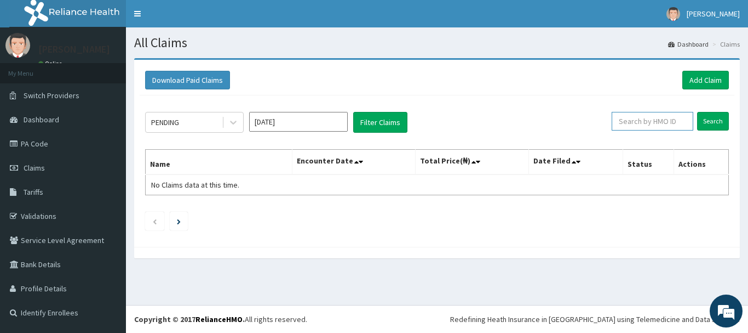
paste input "EAJ/10111/B"
type input "EAJ/10111/B"
click at [708, 121] on input "Search" at bounding box center [713, 121] width 32 height 19
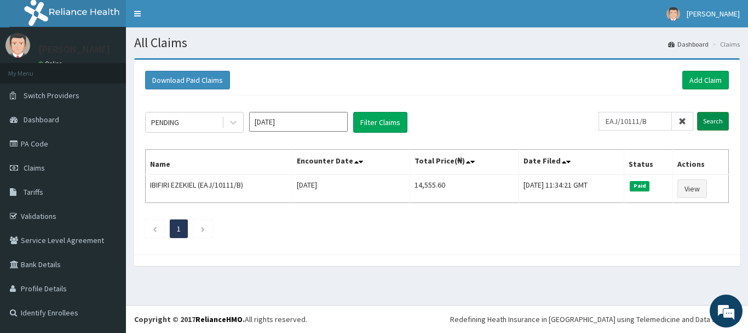
click at [718, 117] on input "Search" at bounding box center [713, 121] width 32 height 19
click at [682, 118] on icon at bounding box center [683, 121] width 8 height 8
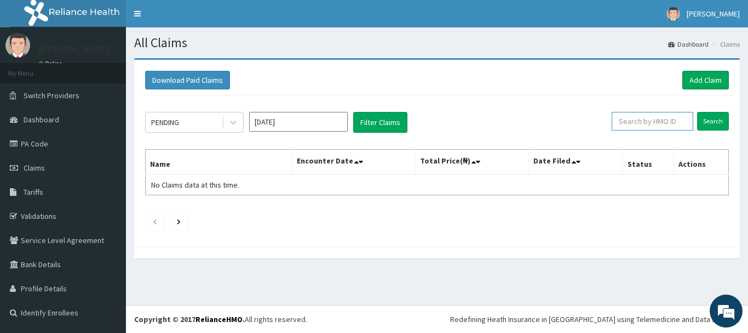
click at [682, 118] on input "text" at bounding box center [653, 121] width 82 height 19
paste input "ECT/10004/A"
type input "ECT/10004/A"
click at [713, 118] on input "Search" at bounding box center [713, 121] width 32 height 19
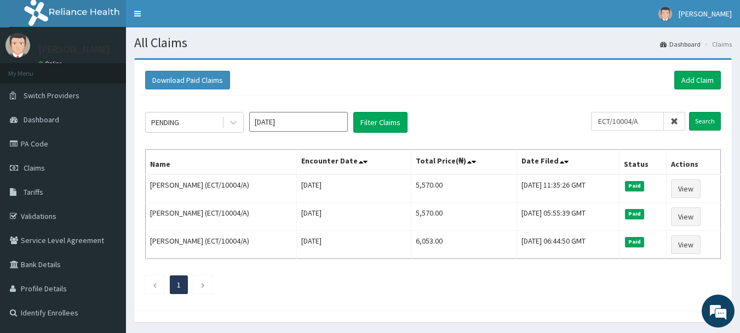
click at [678, 119] on icon at bounding box center [675, 121] width 8 height 8
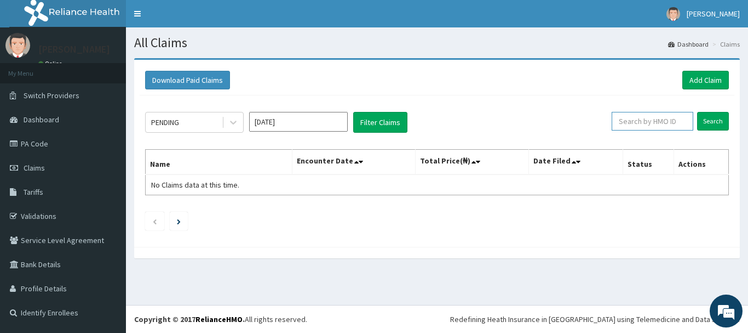
click at [678, 119] on input "text" at bounding box center [653, 121] width 82 height 19
paste input "EFM/10091/B"
type input "EFM/10091/B"
click at [723, 122] on input "Search" at bounding box center [713, 121] width 32 height 19
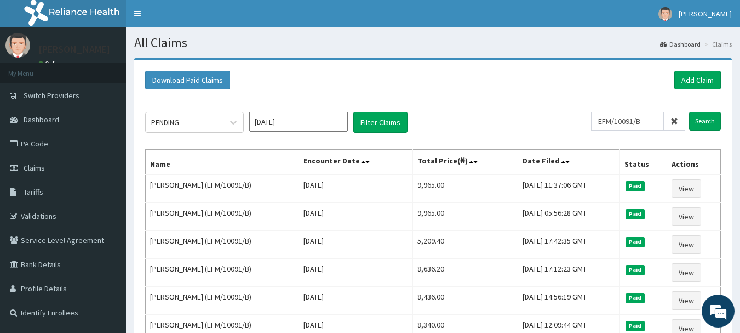
click at [673, 122] on icon at bounding box center [675, 121] width 8 height 8
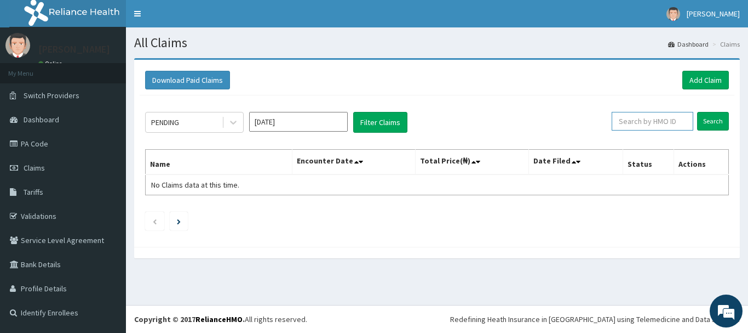
click at [673, 122] on input "text" at bounding box center [653, 121] width 82 height 19
paste input "EIS/10724/A"
type input "EIS/10724/A"
click at [706, 122] on input "Search" at bounding box center [713, 121] width 32 height 19
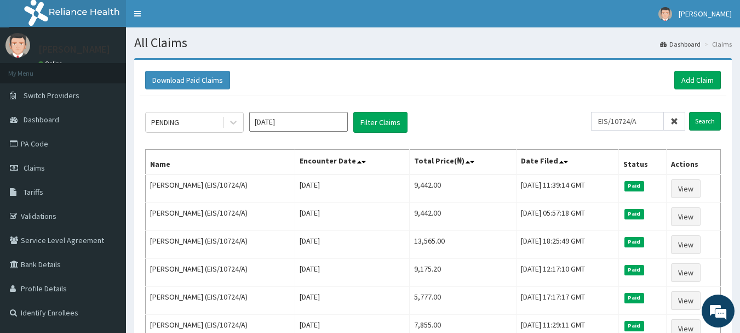
click at [678, 122] on icon at bounding box center [675, 121] width 8 height 8
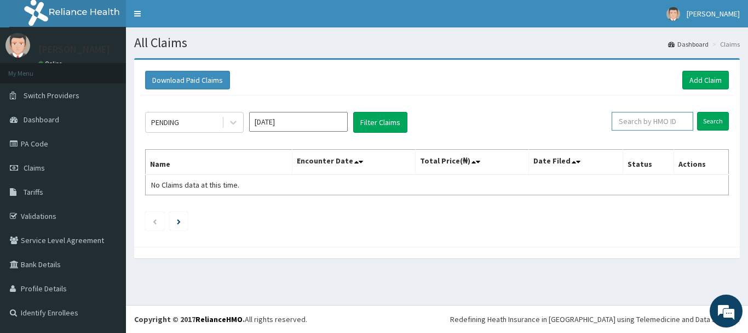
click at [678, 122] on input "text" at bounding box center [653, 121] width 82 height 19
paste input "EKI/10015/B"
type input "EKI/10015/B"
click at [711, 121] on input "Search" at bounding box center [713, 121] width 32 height 19
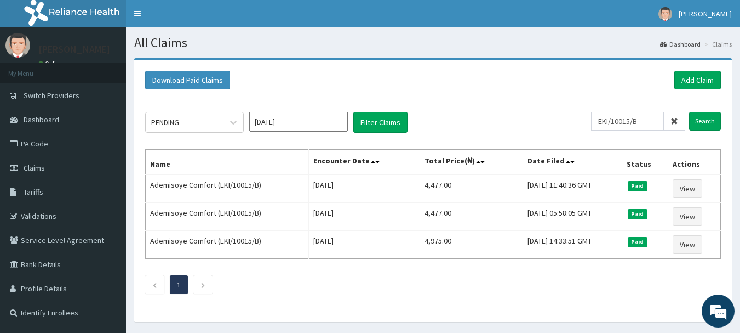
click at [674, 123] on icon at bounding box center [675, 121] width 8 height 8
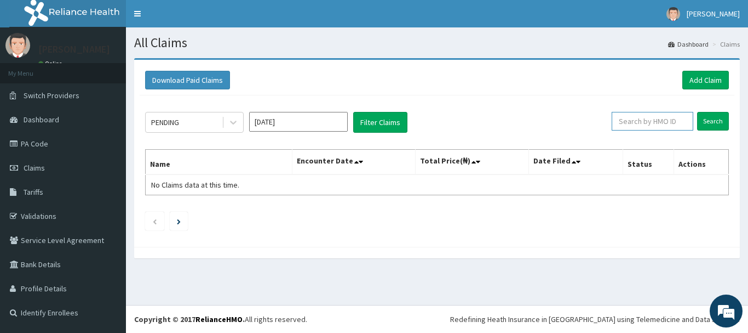
click at [674, 123] on input "text" at bounding box center [653, 121] width 82 height 19
paste input "EKI/10041/B"
type input "EKI/10041/B"
click at [714, 121] on input "Search" at bounding box center [713, 121] width 32 height 19
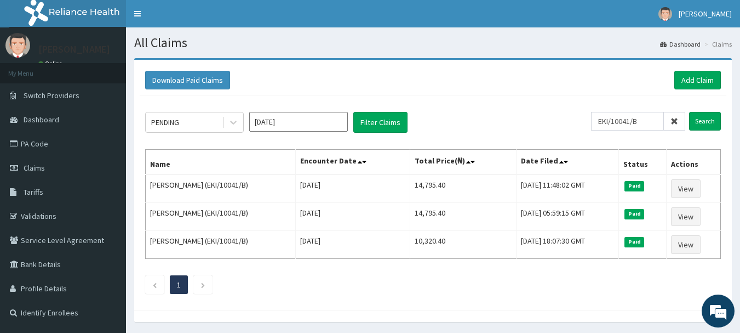
click at [676, 120] on icon at bounding box center [675, 121] width 8 height 8
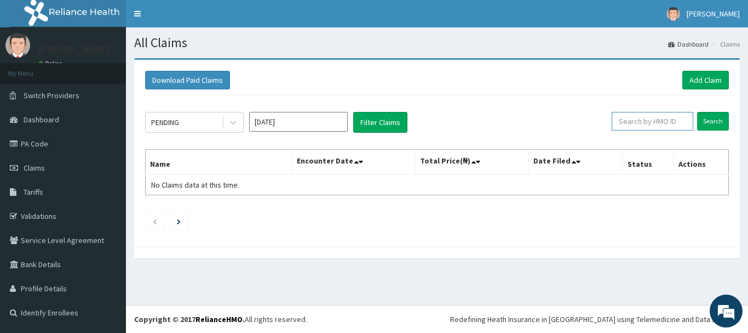
click at [676, 120] on input "text" at bounding box center [653, 121] width 82 height 19
paste input "EKI/10058/A"
type input "EKI/10058/A"
click at [717, 122] on input "Search" at bounding box center [713, 121] width 32 height 19
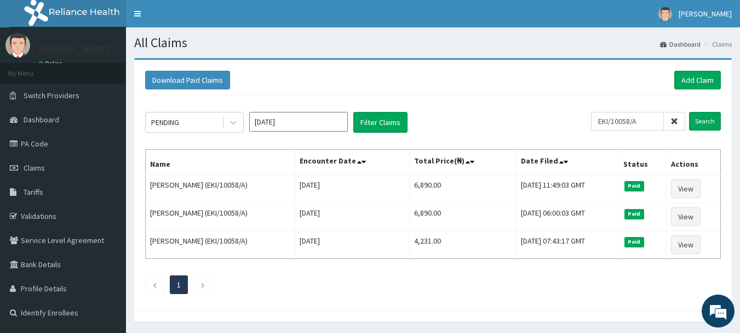
click at [675, 122] on icon at bounding box center [675, 121] width 8 height 8
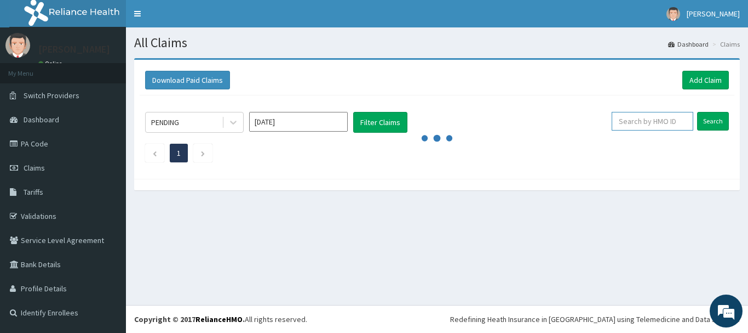
click at [675, 122] on input "text" at bounding box center [653, 121] width 82 height 19
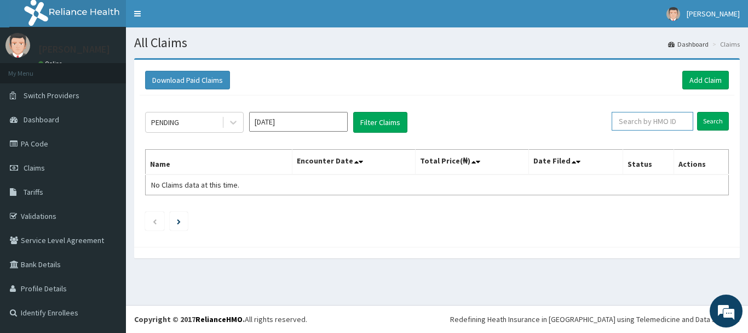
paste input "EKI/10077/D"
type input "EKI/10077/D"
click at [701, 127] on input "Search" at bounding box center [713, 121] width 32 height 19
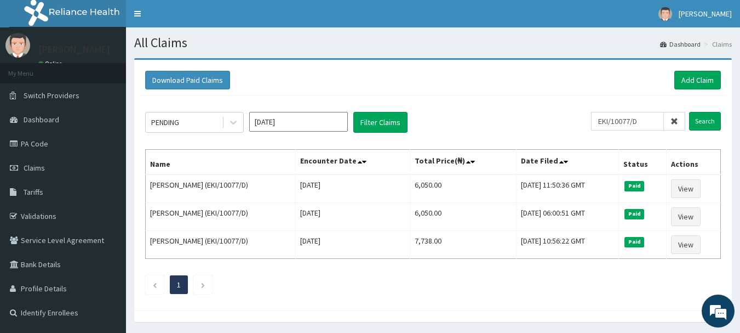
click at [676, 123] on icon at bounding box center [675, 121] width 8 height 8
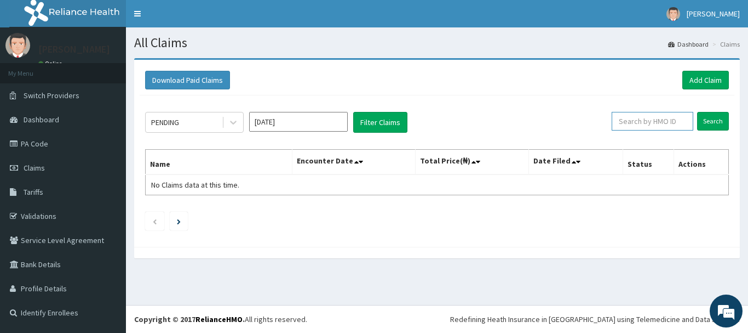
click at [676, 123] on input "text" at bounding box center [653, 121] width 82 height 19
paste input "EKI/10112/D"
type input "EKI/10112/D"
click at [702, 123] on input "Search" at bounding box center [713, 121] width 32 height 19
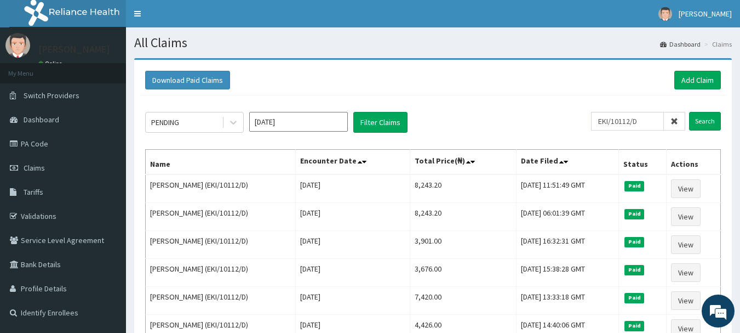
click at [673, 119] on icon at bounding box center [675, 121] width 8 height 8
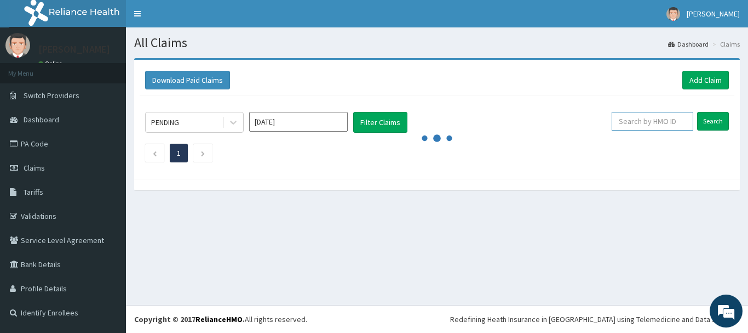
click at [673, 119] on input "text" at bounding box center [653, 121] width 82 height 19
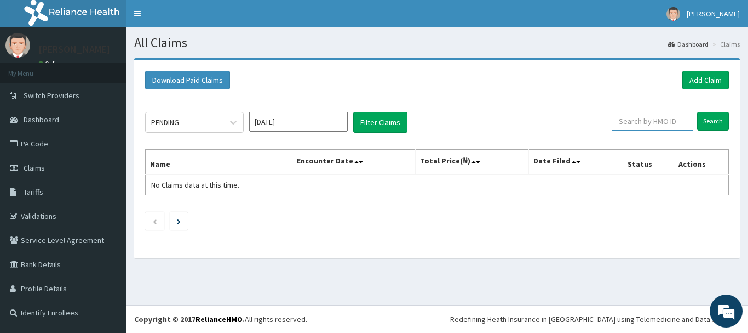
paste input "EKI/10256/A"
type input "EKI/10256/A"
click at [712, 124] on input "Search" at bounding box center [713, 121] width 32 height 19
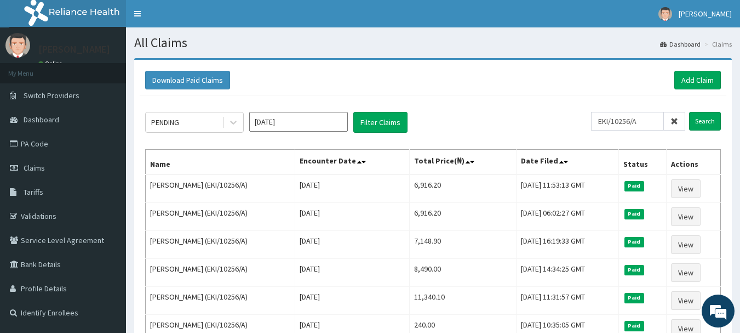
click at [673, 123] on icon at bounding box center [675, 121] width 8 height 8
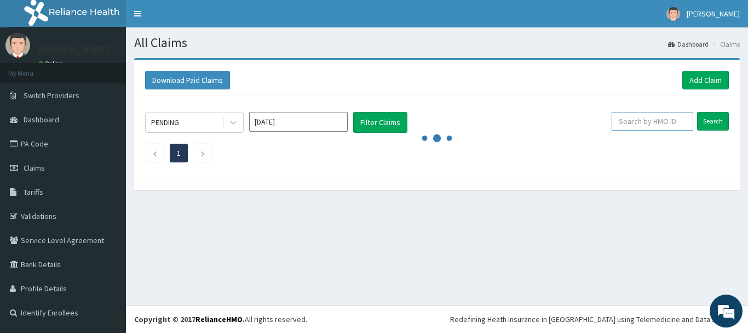
click at [673, 123] on input "text" at bounding box center [653, 121] width 82 height 19
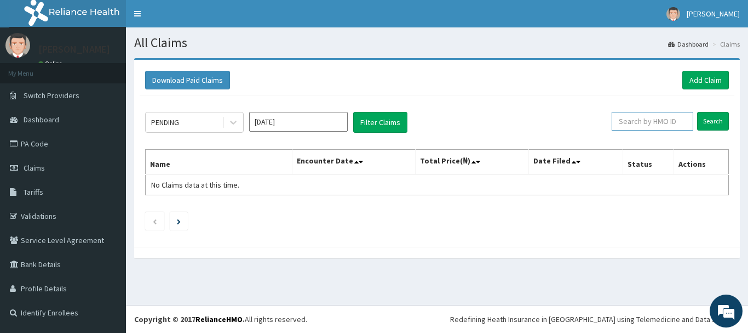
paste input "EKI/10374/B"
type input "EKI/10374/B"
click at [711, 122] on input "Search" at bounding box center [713, 121] width 32 height 19
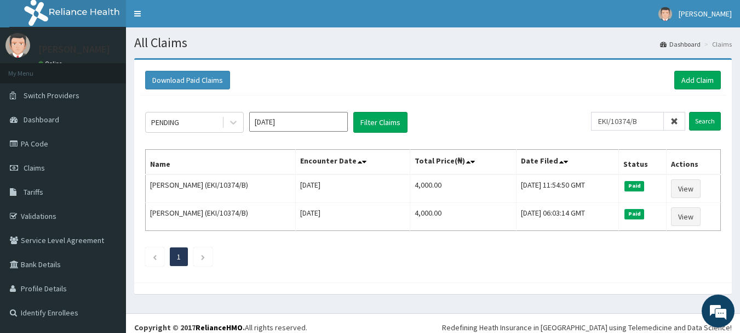
click at [674, 122] on icon at bounding box center [675, 121] width 8 height 8
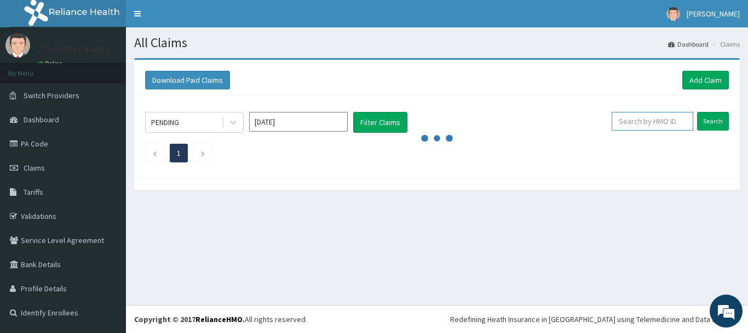
click at [674, 122] on input "text" at bounding box center [653, 121] width 82 height 19
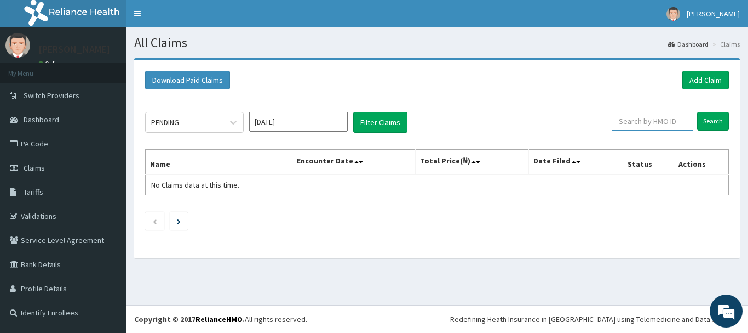
paste input "EKI/10380/A"
type input "EKI/10380/A"
click at [716, 117] on input "Search" at bounding box center [713, 121] width 32 height 19
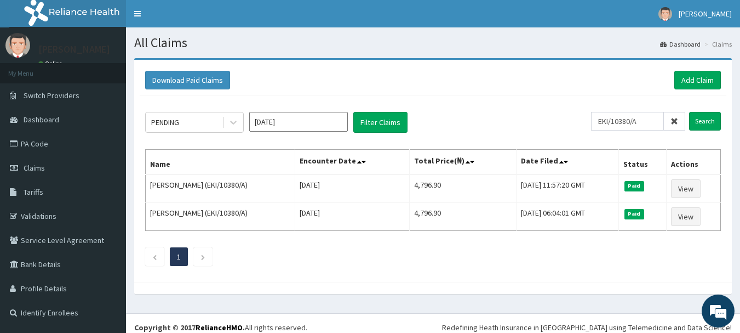
click at [678, 120] on icon at bounding box center [675, 121] width 8 height 8
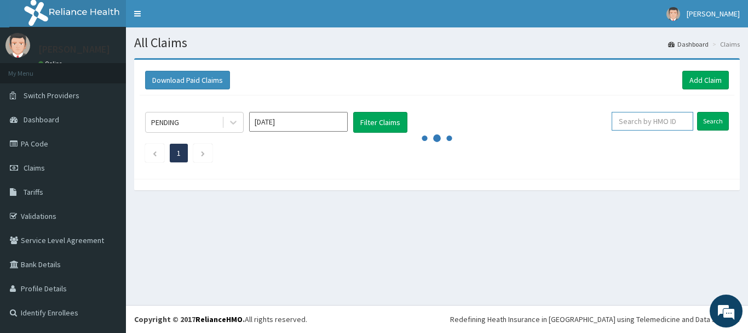
click at [678, 120] on input "text" at bounding box center [653, 121] width 82 height 19
paste input "DDZ/10209/A"
type input "DDZ/10209/A"
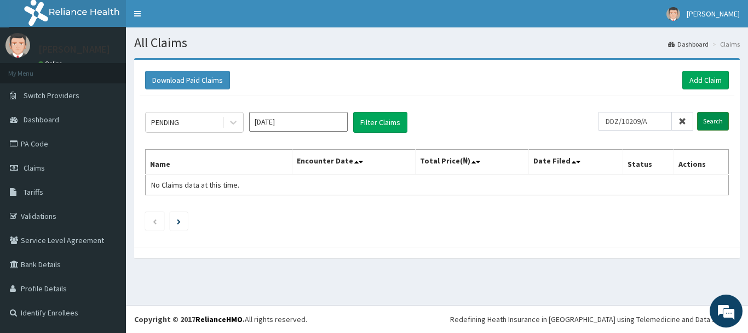
click at [717, 123] on input "Search" at bounding box center [713, 121] width 32 height 19
